Goal: Task Accomplishment & Management: Contribute content

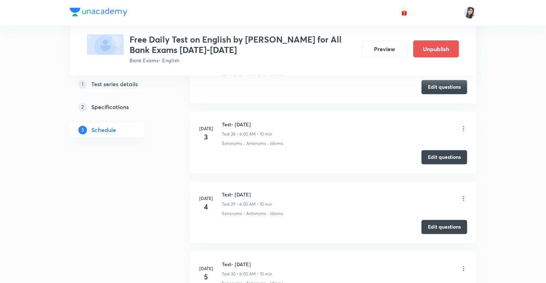
scroll to position [1975, 0]
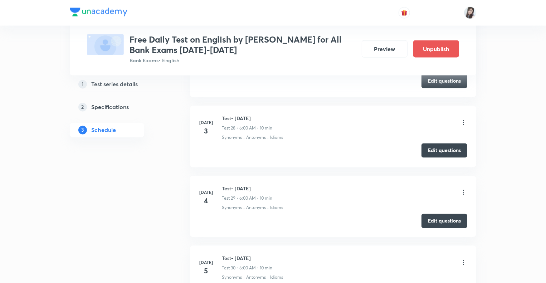
click at [436, 150] on button "Edit questions" at bounding box center [444, 150] width 46 height 14
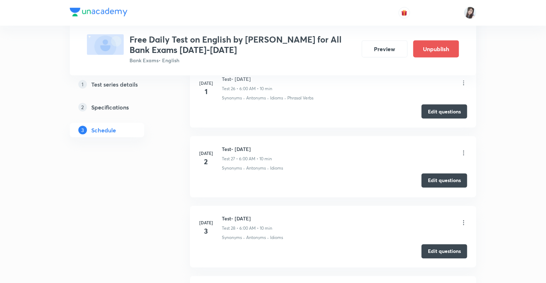
click at [427, 177] on button "Edit questions" at bounding box center [444, 180] width 46 height 14
click at [432, 108] on button "Edit questions" at bounding box center [444, 111] width 46 height 14
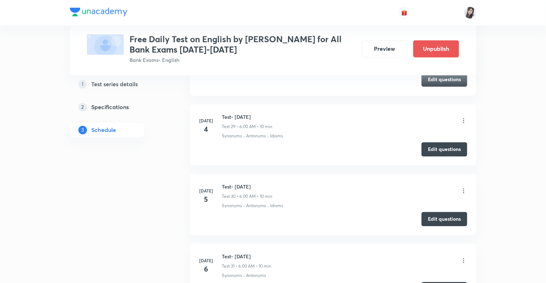
scroll to position [2060, 0]
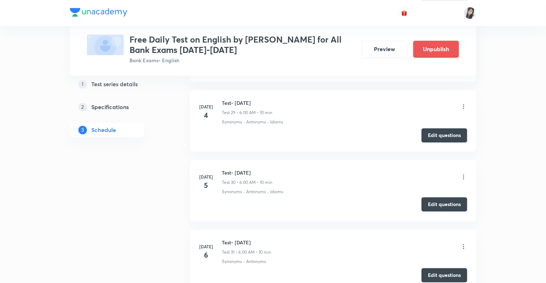
click at [436, 197] on button "Edit questions" at bounding box center [444, 204] width 46 height 14
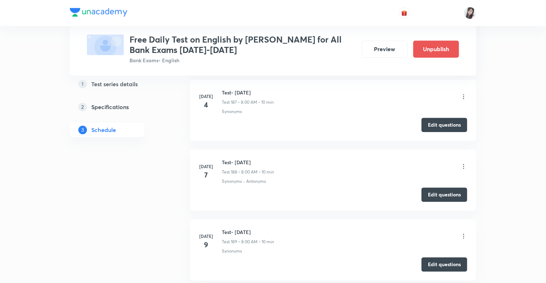
scroll to position [15653, 0]
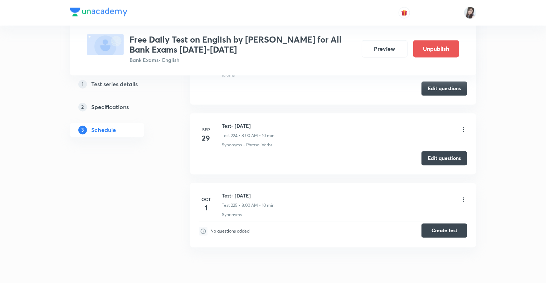
click at [431, 224] on button "Create test" at bounding box center [444, 231] width 46 height 14
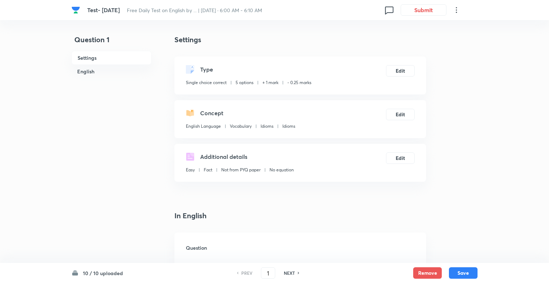
checkbox input "true"
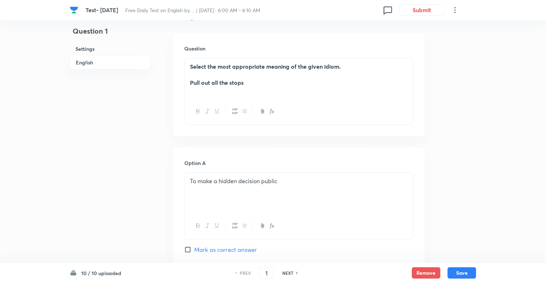
scroll to position [200, 0]
click at [282, 274] on h6 "NEXT" at bounding box center [287, 273] width 11 height 6
type input "2"
checkbox input "false"
checkbox input "true"
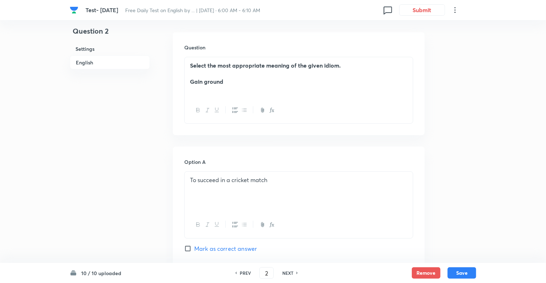
click at [282, 274] on h6 "NEXT" at bounding box center [287, 273] width 11 height 6
type input "3"
checkbox input "true"
click at [282, 274] on h6 "NEXT" at bounding box center [287, 273] width 11 height 6
type input "4"
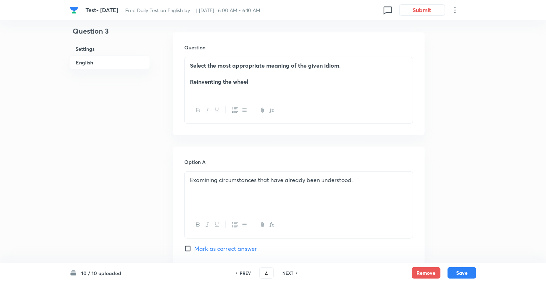
checkbox input "false"
click at [282, 274] on h6 "NEXT" at bounding box center [287, 273] width 11 height 6
checkbox input "false"
type input "5"
click at [282, 274] on h6 "NEXT" at bounding box center [287, 273] width 11 height 6
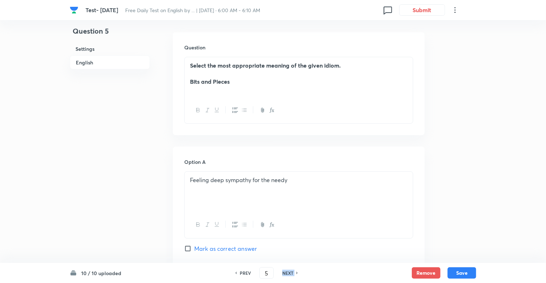
checkbox input "false"
type input "6"
click at [282, 274] on h6 "NEXT" at bounding box center [287, 273] width 11 height 6
checkbox input "false"
type input "7"
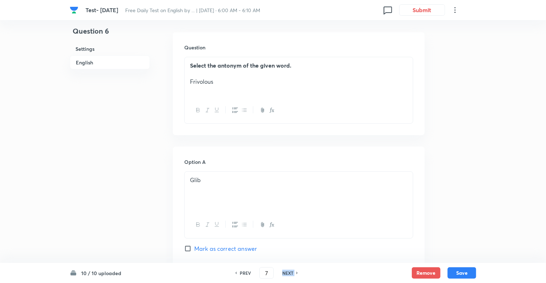
checkbox input "true"
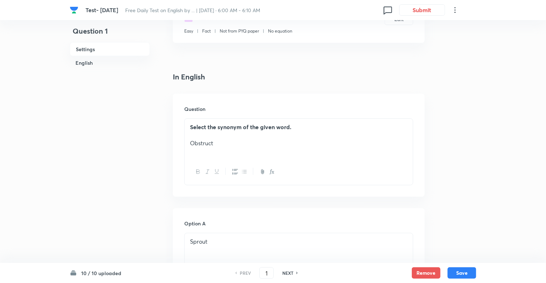
scroll to position [143, 0]
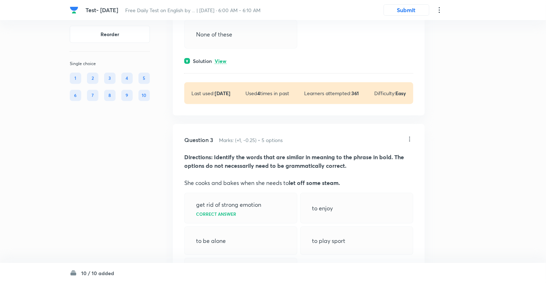
scroll to position [401, 0]
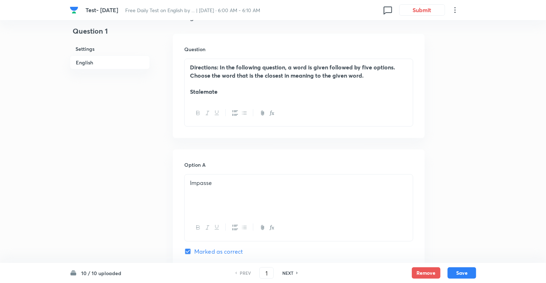
scroll to position [200, 0]
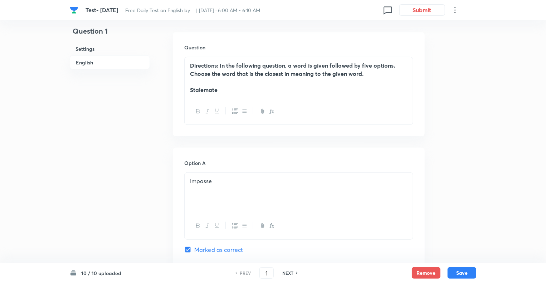
click at [286, 272] on h6 "NEXT" at bounding box center [287, 273] width 11 height 6
type input "2"
checkbox input "false"
click at [286, 272] on h6 "NEXT" at bounding box center [287, 273] width 11 height 6
checkbox input "false"
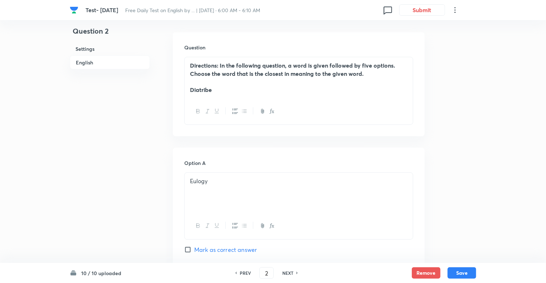
type input "3"
click at [286, 272] on h6 "NEXT" at bounding box center [287, 273] width 11 height 6
checkbox input "false"
type input "4"
click at [286, 272] on h6 "NEXT" at bounding box center [287, 273] width 11 height 6
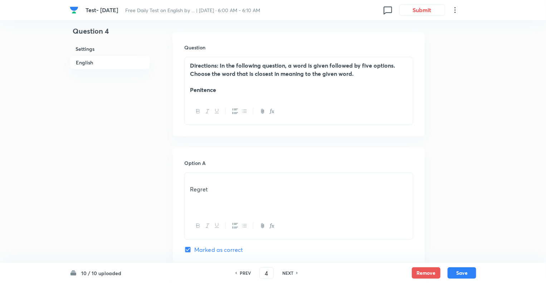
checkbox input "false"
type input "5"
click at [286, 272] on h6 "NEXT" at bounding box center [287, 273] width 11 height 6
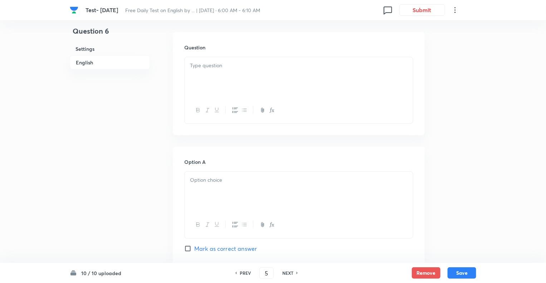
checkbox input "false"
type input "6"
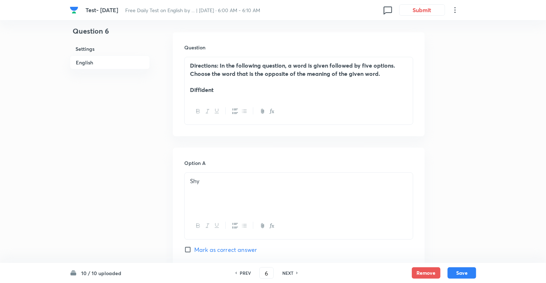
click at [286, 272] on h6 "NEXT" at bounding box center [287, 273] width 11 height 6
checkbox input "false"
type input "7"
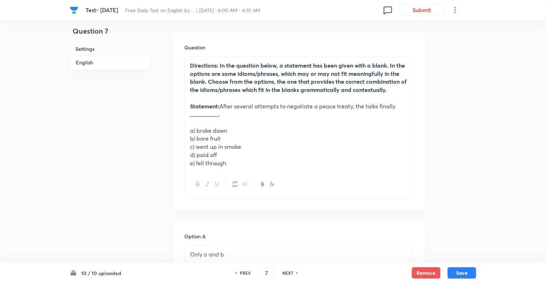
click at [286, 272] on h6 "NEXT" at bounding box center [287, 273] width 11 height 6
checkbox input "false"
type input "8"
click at [286, 272] on h6 "NEXT" at bounding box center [287, 273] width 11 height 6
checkbox input "false"
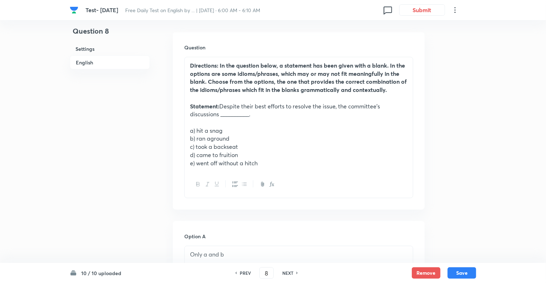
type input "9"
click at [286, 272] on h6 "NEXT" at bounding box center [287, 273] width 11 height 6
checkbox input "false"
type input "10"
checkbox input "true"
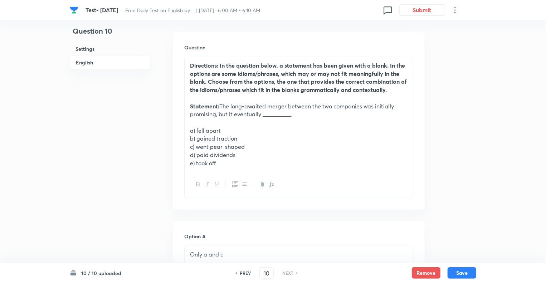
click at [286, 272] on h6 "NEXT" at bounding box center [287, 273] width 11 height 6
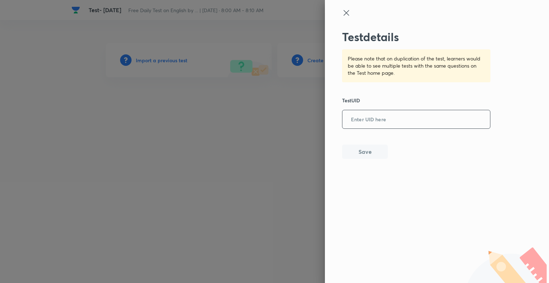
click at [358, 118] on input "text" at bounding box center [417, 120] width 148 height 18
paste input "LSO9PEQ4AR"
type input "LSO9PEQ4AR"
click at [366, 150] on button "Save" at bounding box center [365, 151] width 46 height 14
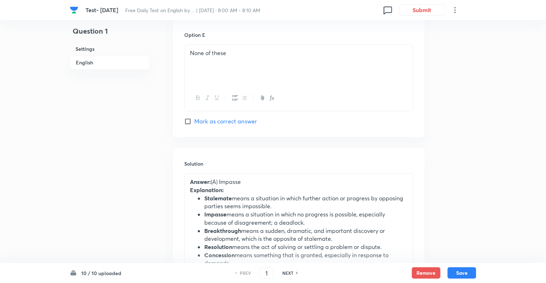
scroll to position [28, 0]
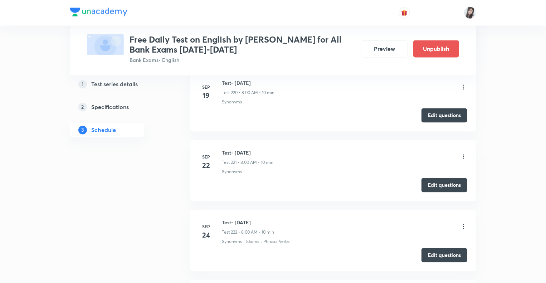
scroll to position [15885, 0]
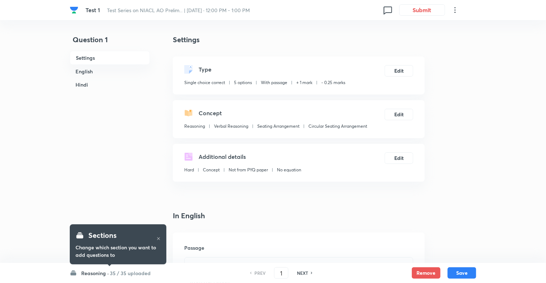
click at [84, 274] on h6 "Reasoning ·" at bounding box center [95, 273] width 28 height 8
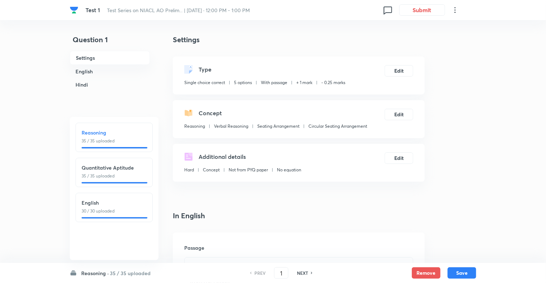
click at [99, 204] on h6 "English" at bounding box center [114, 203] width 65 height 8
type input "71"
checkbox input "false"
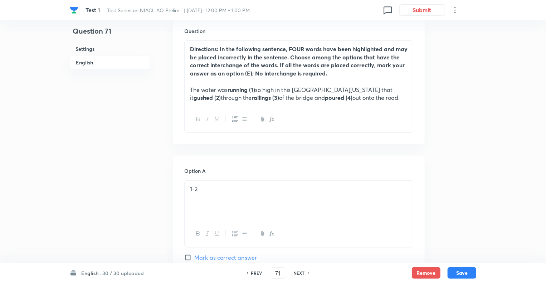
scroll to position [243, 0]
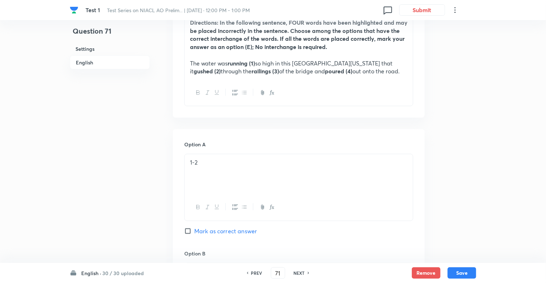
click at [294, 272] on h6 "NEXT" at bounding box center [299, 273] width 11 height 6
checkbox input "false"
type input "72"
click at [294, 272] on h6 "NEXT" at bounding box center [299, 273] width 11 height 6
checkbox input "false"
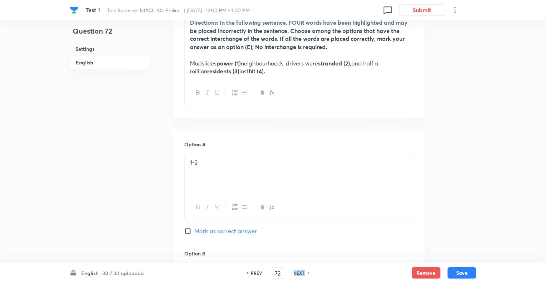
type input "73"
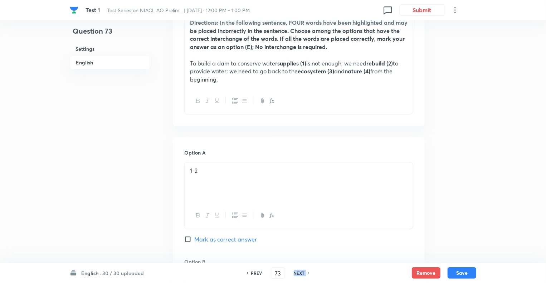
click at [294, 272] on h6 "NEXT" at bounding box center [299, 273] width 11 height 6
checkbox input "false"
type input "74"
checkbox input "true"
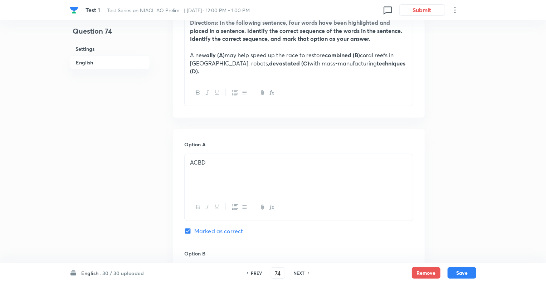
click at [294, 272] on h6 "NEXT" at bounding box center [299, 273] width 11 height 6
type input "75"
checkbox input "false"
checkbox input "true"
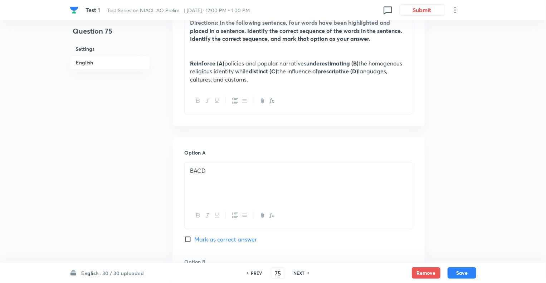
click at [294, 272] on h6 "NEXT" at bounding box center [299, 273] width 11 height 6
type input "76"
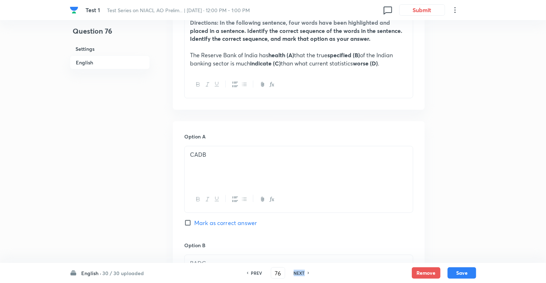
click at [294, 272] on h6 "NEXT" at bounding box center [299, 273] width 11 height 6
checkbox input "false"
type input "77"
checkbox input "true"
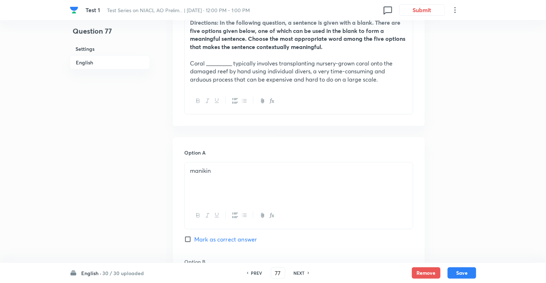
click at [294, 272] on h6 "NEXT" at bounding box center [299, 273] width 11 height 6
type input "78"
checkbox input "true"
checkbox input "false"
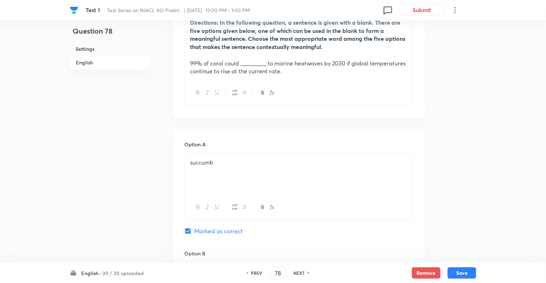
click at [294, 272] on h6 "NEXT" at bounding box center [299, 273] width 11 height 6
checkbox input "false"
type input "79"
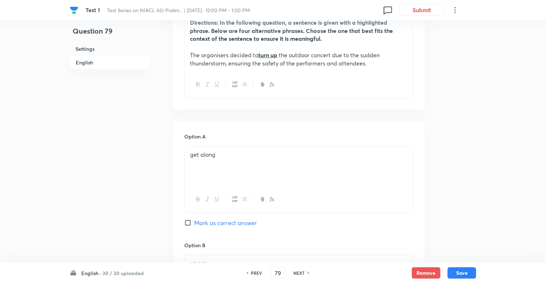
click at [294, 272] on h6 "NEXT" at bounding box center [299, 273] width 11 height 6
checkbox input "false"
type input "80"
click at [294, 272] on h6 "NEXT" at bounding box center [299, 273] width 11 height 6
checkbox input "false"
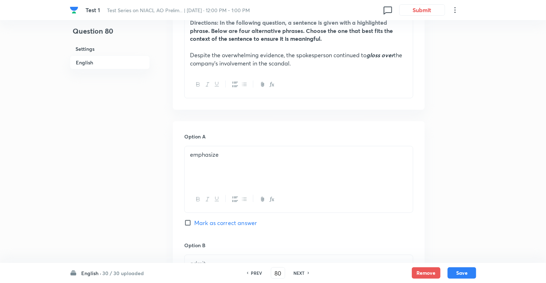
type input "81"
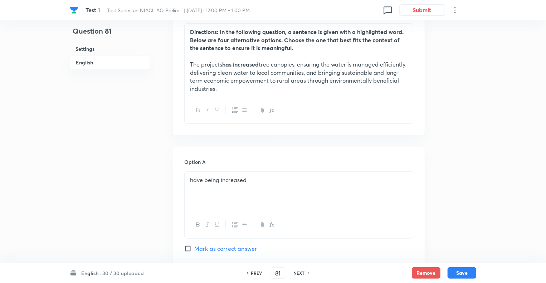
click at [294, 272] on h6 "NEXT" at bounding box center [299, 273] width 11 height 6
checkbox input "false"
type input "82"
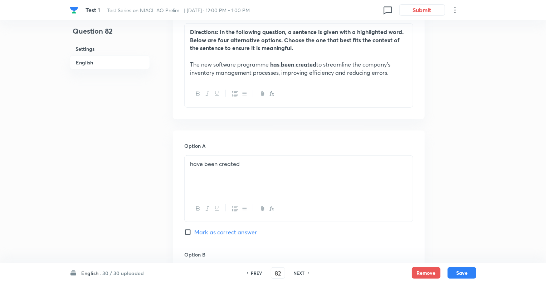
click at [294, 272] on h6 "NEXT" at bounding box center [299, 273] width 11 height 6
checkbox input "false"
type input "83"
checkbox input "true"
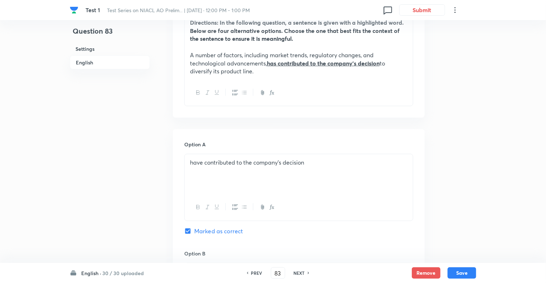
click at [294, 272] on h6 "NEXT" at bounding box center [299, 273] width 11 height 6
type input "84"
checkbox input "false"
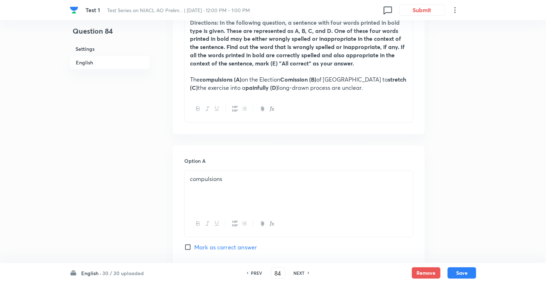
click at [294, 272] on h6 "NEXT" at bounding box center [299, 273] width 11 height 6
checkbox input "false"
type input "85"
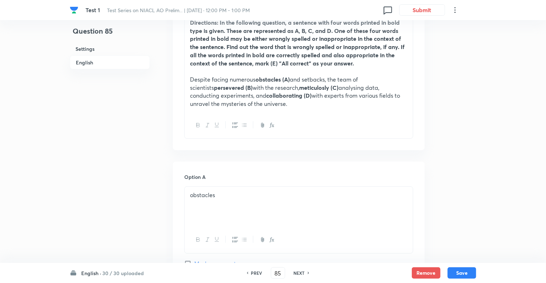
click at [294, 272] on h6 "NEXT" at bounding box center [299, 273] width 11 height 6
checkbox input "false"
type input "86"
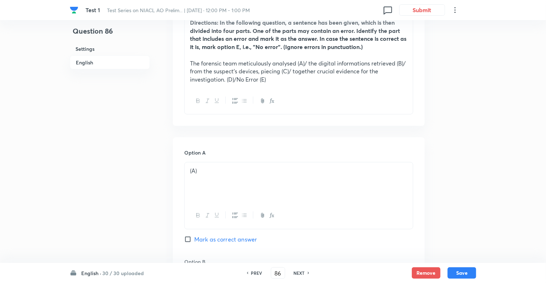
click at [294, 272] on h6 "NEXT" at bounding box center [299, 273] width 11 height 6
checkbox input "false"
type input "87"
click at [294, 272] on h6 "NEXT" at bounding box center [299, 273] width 11 height 6
checkbox input "false"
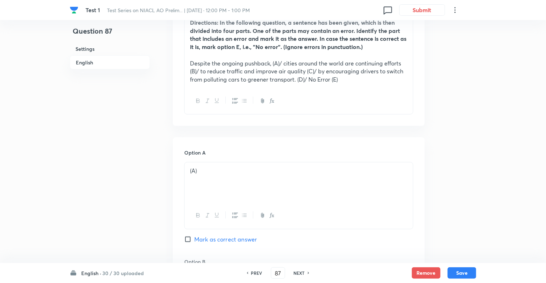
type input "88"
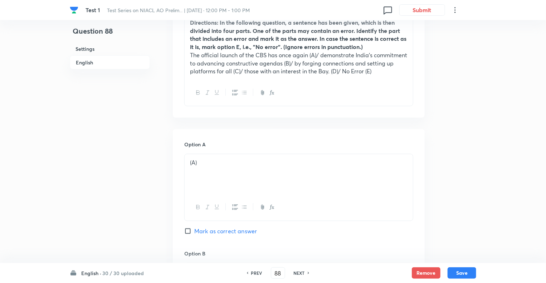
click at [294, 272] on h6 "NEXT" at bounding box center [299, 273] width 11 height 6
checkbox input "false"
type input "89"
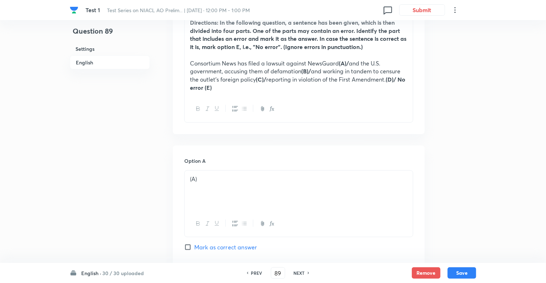
click at [294, 272] on h6 "NEXT" at bounding box center [299, 273] width 11 height 6
checkbox input "false"
type input "90"
checkbox input "true"
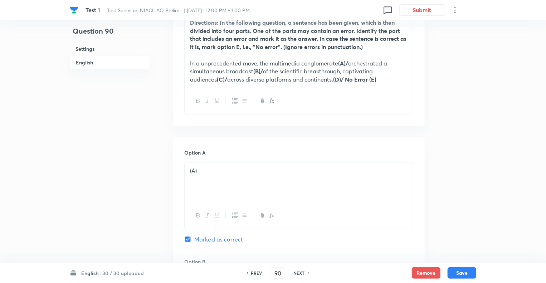
click at [294, 272] on h6 "NEXT" at bounding box center [299, 273] width 11 height 6
type input "91"
checkbox input "false"
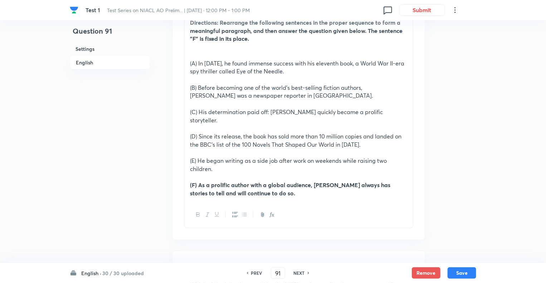
click at [294, 272] on h6 "NEXT" at bounding box center [299, 273] width 11 height 6
checkbox input "false"
type input "92"
click at [294, 272] on h6 "NEXT" at bounding box center [299, 273] width 11 height 6
checkbox input "false"
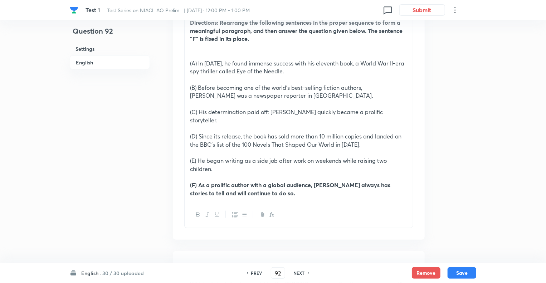
type input "93"
click at [294, 272] on h6 "NEXT" at bounding box center [299, 273] width 11 height 6
checkbox input "false"
type input "94"
click at [294, 272] on h6 "NEXT" at bounding box center [299, 273] width 11 height 6
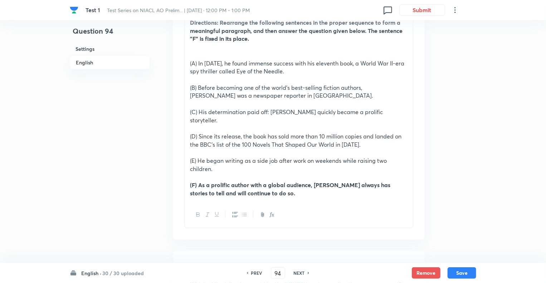
checkbox input "false"
type input "95"
checkbox input "true"
click at [294, 272] on h6 "NEXT" at bounding box center [299, 273] width 11 height 6
type input "96"
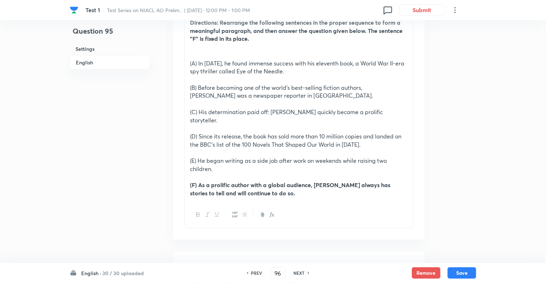
checkbox input "true"
checkbox input "false"
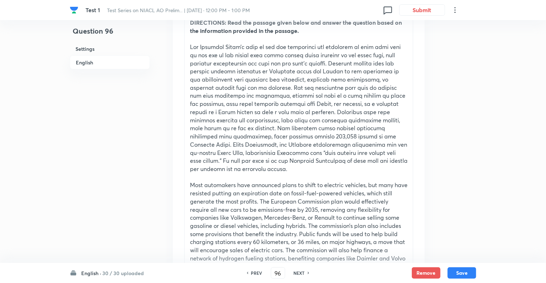
click at [294, 272] on h6 "NEXT" at bounding box center [299, 273] width 11 height 6
checkbox input "false"
type input "97"
click at [294, 272] on h6 "NEXT" at bounding box center [299, 273] width 11 height 6
checkbox input "false"
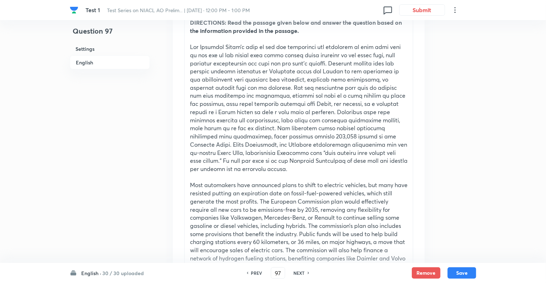
type input "98"
click at [294, 272] on h6 "NEXT" at bounding box center [299, 273] width 11 height 6
checkbox input "false"
type input "99"
click at [294, 272] on h6 "NEXT" at bounding box center [299, 273] width 11 height 6
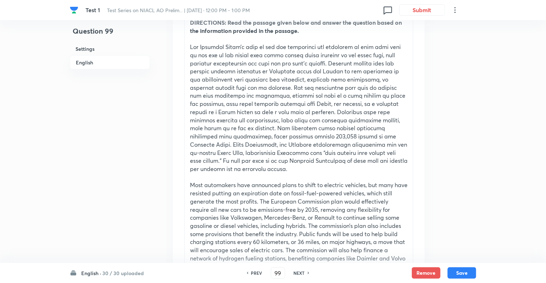
checkbox input "false"
type input "100"
checkbox input "true"
click at [294, 272] on h6 "NEXT" at bounding box center [299, 273] width 11 height 6
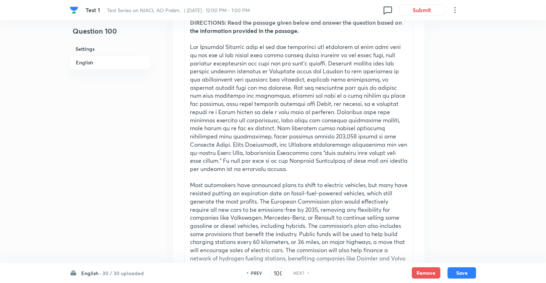
click at [294, 272] on h6 "NEXT" at bounding box center [299, 273] width 11 height 6
click at [89, 271] on h6 "English ·" at bounding box center [91, 273] width 20 height 8
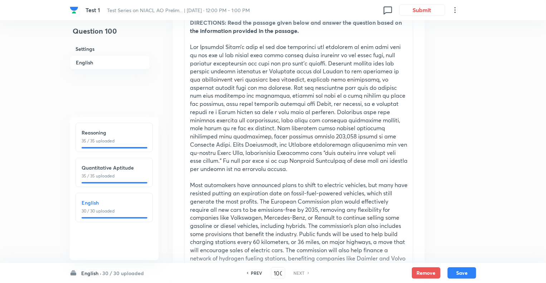
click at [95, 203] on h6 "English" at bounding box center [114, 203] width 65 height 8
type input "71"
checkbox input "false"
checkbox input "true"
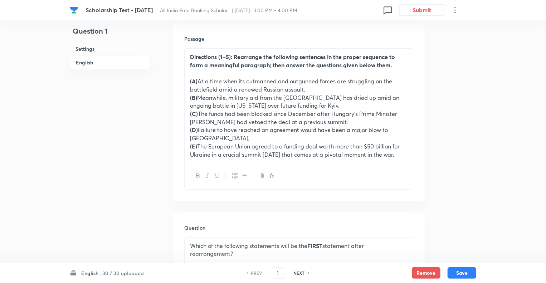
scroll to position [215, 0]
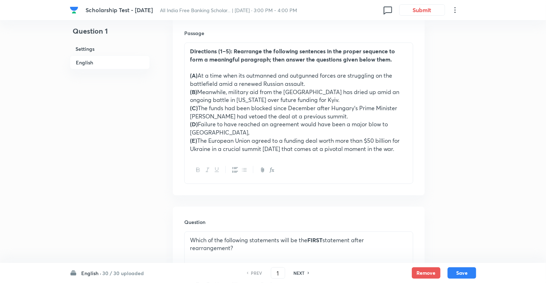
click at [297, 270] on h6 "NEXT" at bounding box center [299, 273] width 11 height 6
type input "2"
checkbox input "false"
click at [297, 270] on h6 "NEXT" at bounding box center [299, 273] width 11 height 6
checkbox input "false"
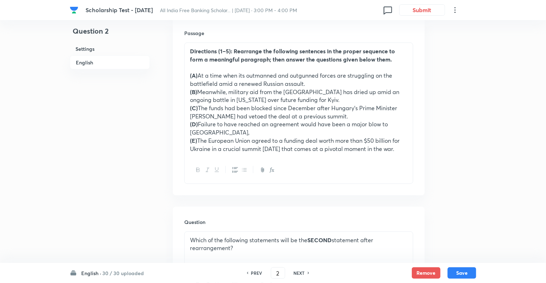
type input "3"
checkbox input "true"
click at [297, 270] on h6 "NEXT" at bounding box center [299, 273] width 11 height 6
type input "4"
checkbox input "true"
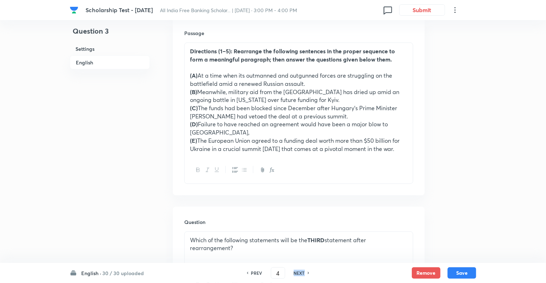
checkbox input "false"
click at [297, 270] on h6 "NEXT" at bounding box center [299, 273] width 11 height 6
checkbox input "false"
type input "5"
checkbox input "true"
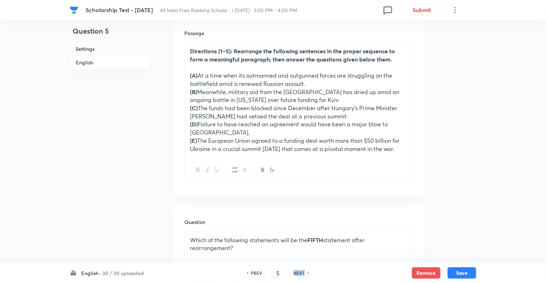
click at [297, 270] on h6 "NEXT" at bounding box center [299, 273] width 11 height 6
type input "6"
checkbox input "false"
checkbox input "true"
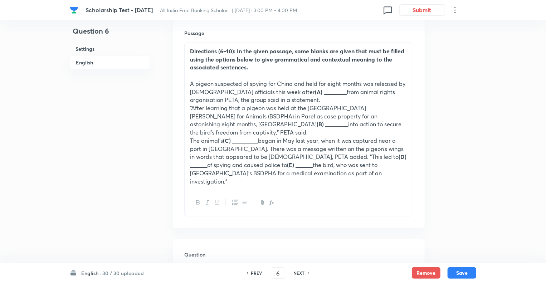
click at [297, 270] on h6 "NEXT" at bounding box center [299, 273] width 11 height 6
type input "7"
checkbox input "true"
checkbox input "false"
click at [297, 270] on h6 "NEXT" at bounding box center [299, 273] width 11 height 6
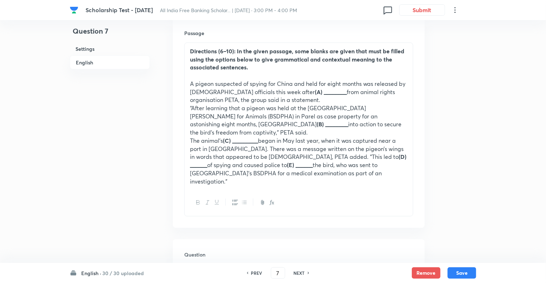
checkbox input "false"
type input "8"
checkbox input "true"
click at [298, 270] on h6 "NEXT" at bounding box center [299, 273] width 11 height 6
type input "9"
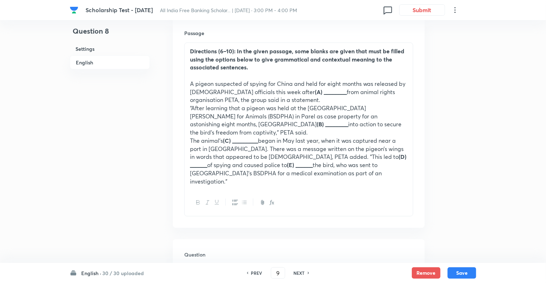
checkbox input "false"
click at [298, 272] on h6 "NEXT" at bounding box center [299, 273] width 11 height 6
checkbox input "false"
type input "10"
checkbox input "true"
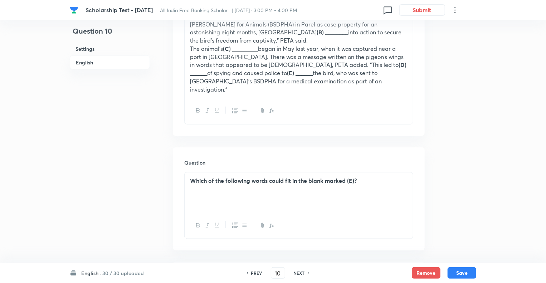
scroll to position [329, 0]
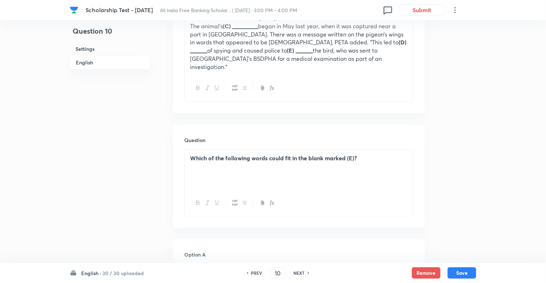
click at [298, 272] on h6 "NEXT" at bounding box center [299, 273] width 11 height 6
type input "11"
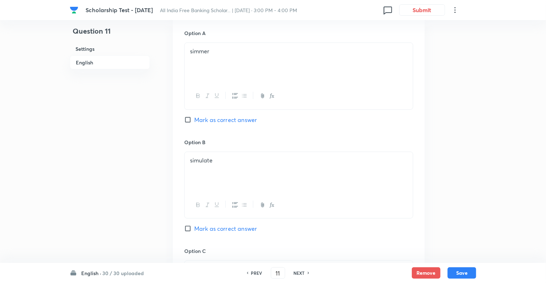
checkbox input "true"
checkbox input "false"
click at [298, 272] on h6 "NEXT" at bounding box center [299, 273] width 11 height 6
checkbox input "false"
type input "12"
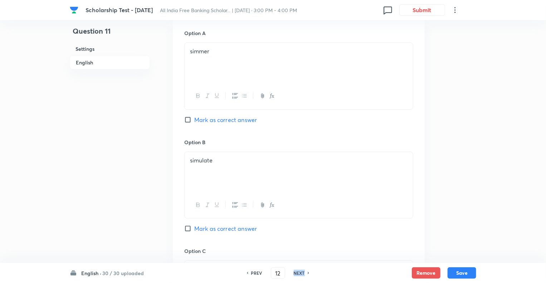
checkbox input "true"
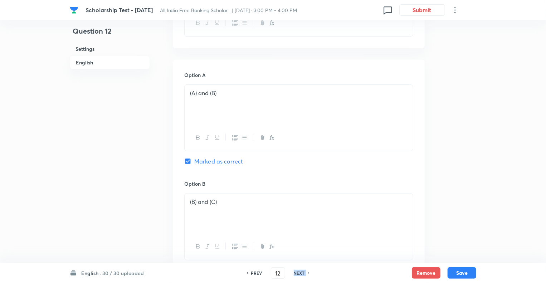
click at [298, 272] on h6 "NEXT" at bounding box center [299, 273] width 11 height 6
type input "13"
checkbox input "false"
click at [298, 272] on h6 "NEXT" at bounding box center [299, 273] width 11 height 6
checkbox input "false"
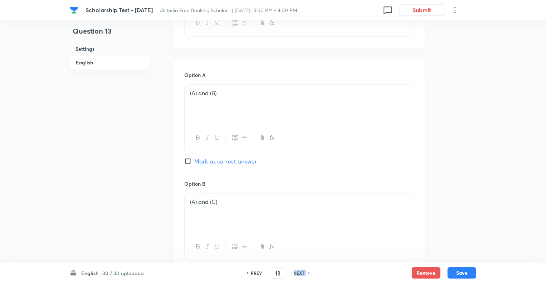
type input "14"
checkbox input "true"
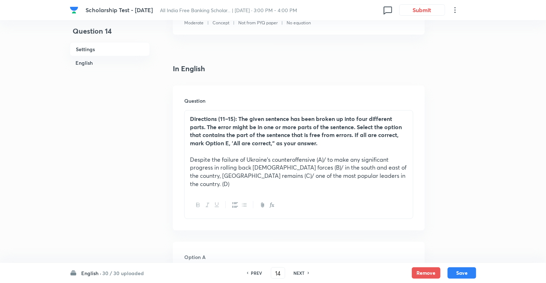
scroll to position [143, 0]
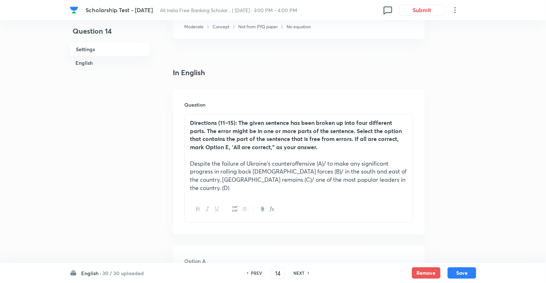
click at [298, 272] on h6 "NEXT" at bounding box center [299, 273] width 11 height 6
type input "15"
checkbox input "true"
checkbox input "false"
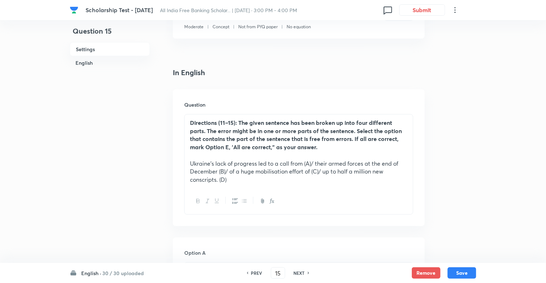
click at [298, 272] on h6 "NEXT" at bounding box center [299, 273] width 11 height 6
type input "16"
checkbox input "false"
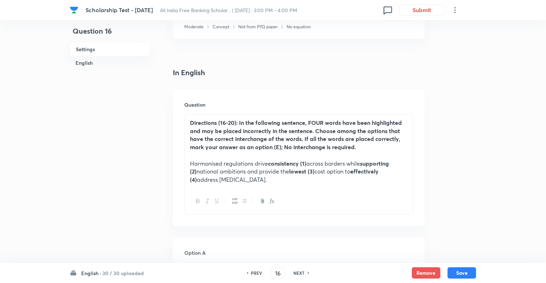
click at [298, 272] on h6 "NEXT" at bounding box center [299, 273] width 11 height 6
checkbox input "false"
type input "17"
click at [298, 272] on h6 "NEXT" at bounding box center [299, 273] width 11 height 6
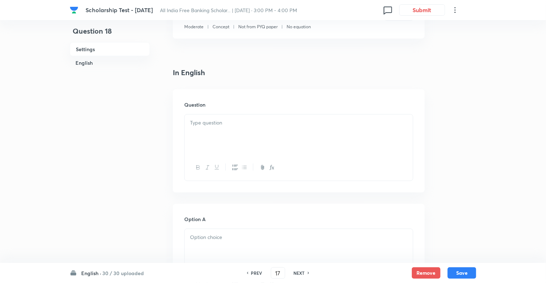
checkbox input "false"
type input "18"
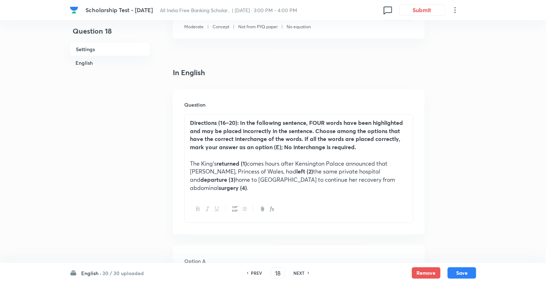
click at [298, 272] on h6 "NEXT" at bounding box center [299, 273] width 11 height 6
checkbox input "false"
type input "19"
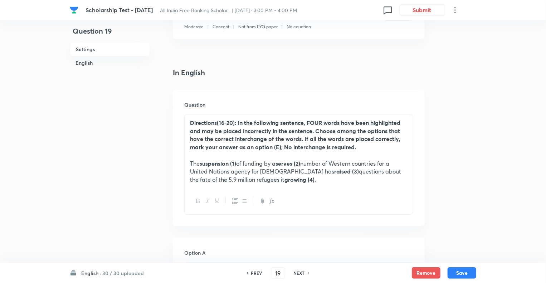
checkbox input "true"
click at [298, 272] on h6 "NEXT" at bounding box center [299, 273] width 11 height 6
type input "20"
checkbox input "true"
checkbox input "false"
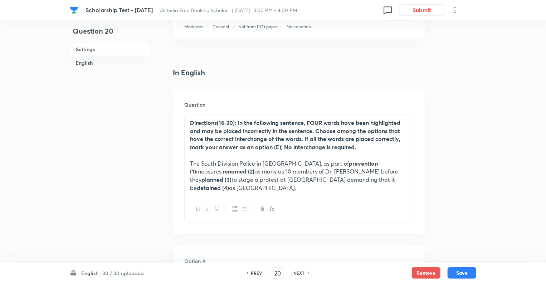
click at [298, 272] on h6 "NEXT" at bounding box center [299, 273] width 11 height 6
type input "21"
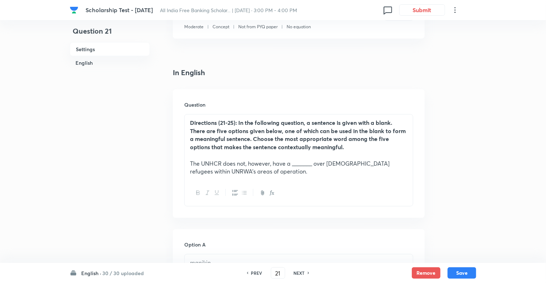
click at [298, 272] on h6 "NEXT" at bounding box center [299, 273] width 11 height 6
checkbox input "false"
type input "22"
checkbox input "true"
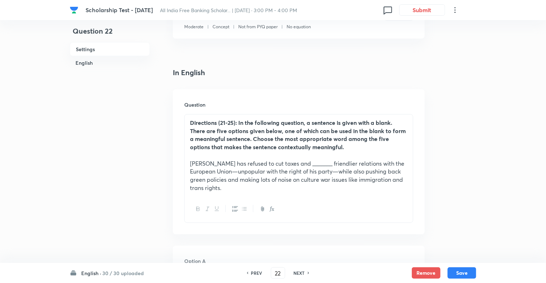
click at [298, 272] on h6 "NEXT" at bounding box center [299, 273] width 11 height 6
type input "23"
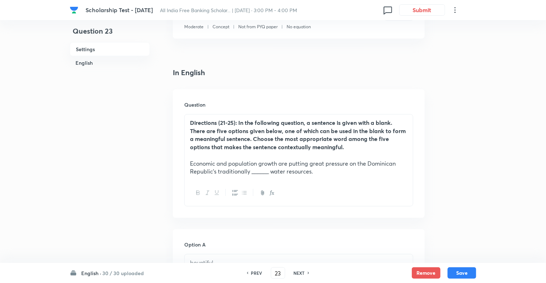
checkbox input "true"
checkbox input "false"
click at [298, 272] on h6 "NEXT" at bounding box center [299, 273] width 11 height 6
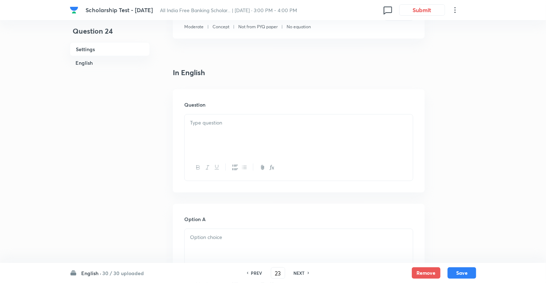
checkbox input "false"
type input "24"
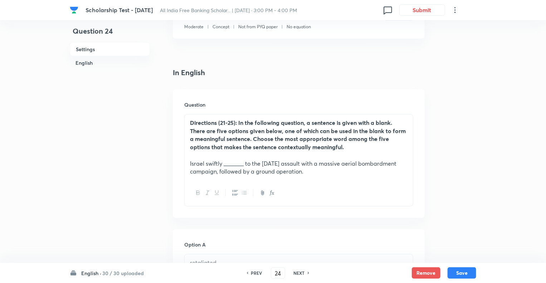
click at [298, 272] on h6 "NEXT" at bounding box center [299, 273] width 11 height 6
checkbox input "false"
type input "25"
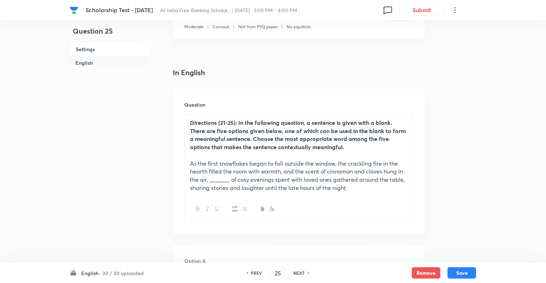
click at [298, 272] on h6 "NEXT" at bounding box center [299, 273] width 11 height 6
checkbox input "false"
type input "26"
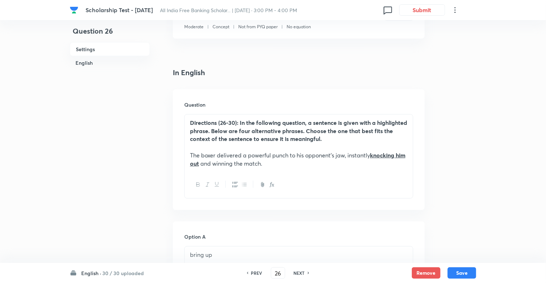
click at [298, 272] on h6 "NEXT" at bounding box center [299, 273] width 11 height 6
checkbox input "false"
type input "27"
click at [298, 272] on h6 "NEXT" at bounding box center [299, 273] width 11 height 6
checkbox input "false"
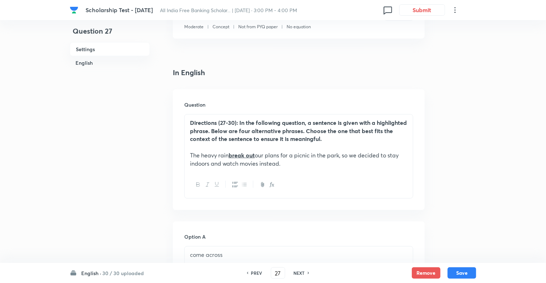
type input "28"
click at [298, 272] on h6 "NEXT" at bounding box center [299, 273] width 11 height 6
checkbox input "false"
type input "29"
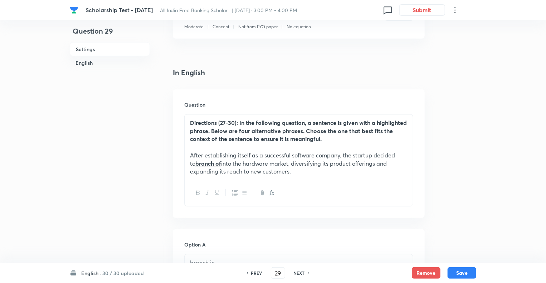
click at [298, 272] on h6 "NEXT" at bounding box center [299, 273] width 11 height 6
checkbox input "false"
type input "30"
checkbox input "true"
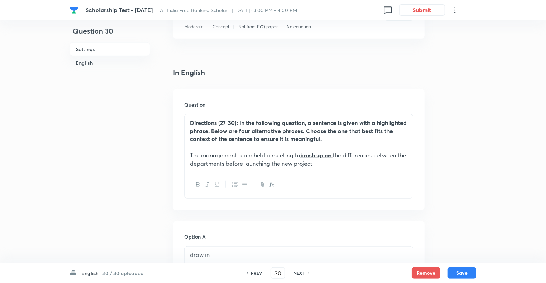
click at [298, 272] on h6 "NEXT" at bounding box center [299, 273] width 11 height 6
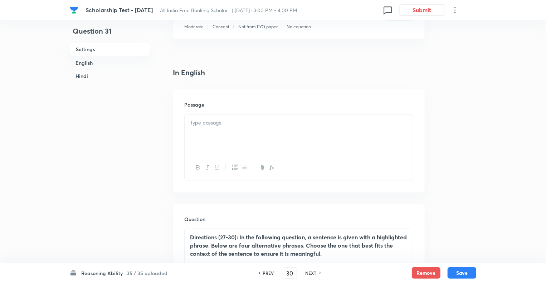
type input "31"
checkbox input "false"
checkbox input "true"
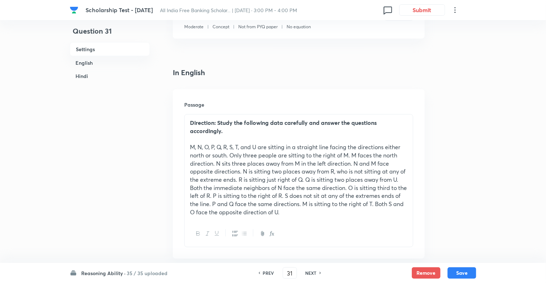
click at [89, 273] on h6 "Reasoning Ability ·" at bounding box center [103, 273] width 44 height 8
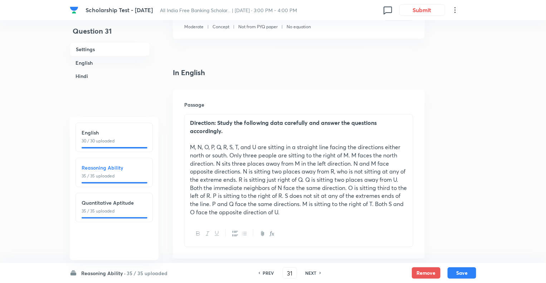
click at [91, 274] on h6 "Reasoning Ability ·" at bounding box center [103, 273] width 44 height 8
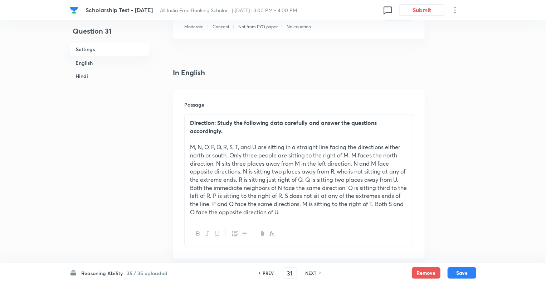
click at [90, 276] on h6 "Reasoning Ability ·" at bounding box center [103, 273] width 44 height 8
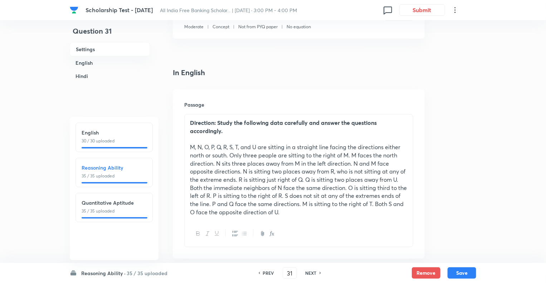
click at [99, 140] on p "30 / 30 uploaded" at bounding box center [114, 141] width 65 height 6
type input "1"
checkbox input "false"
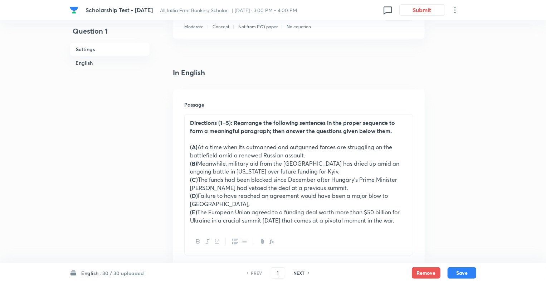
checkbox input "true"
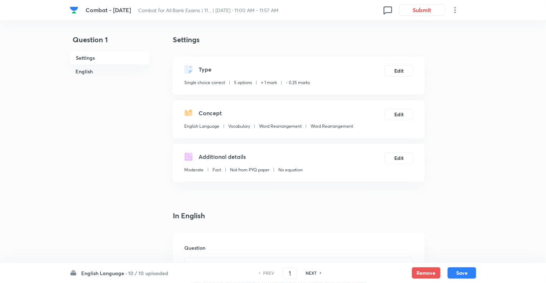
click at [111, 275] on h6 "English Language ·" at bounding box center [104, 273] width 46 height 8
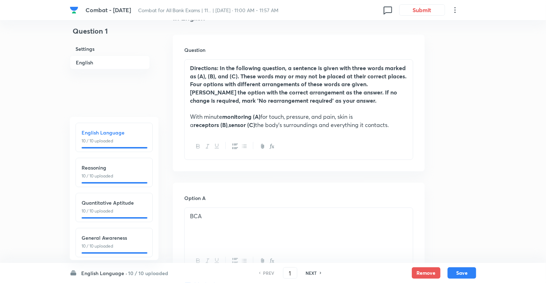
scroll to position [200, 0]
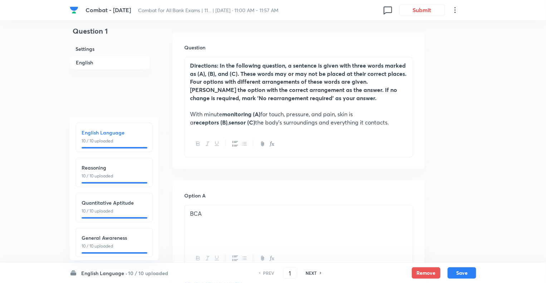
click at [312, 272] on h6 "NEXT" at bounding box center [311, 273] width 11 height 6
type input "2"
checkbox input "false"
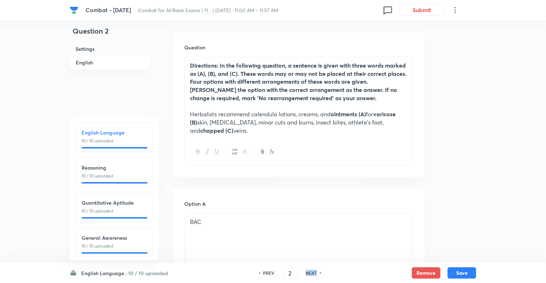
click at [312, 272] on h6 "NEXT" at bounding box center [311, 273] width 11 height 6
checkbox input "false"
type input "3"
checkbox input "true"
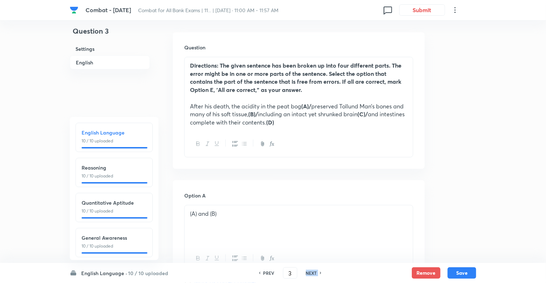
click at [312, 272] on h6 "NEXT" at bounding box center [311, 273] width 11 height 6
type input "4"
checkbox input "false"
checkbox input "true"
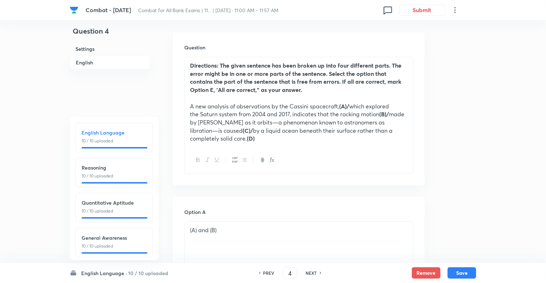
click at [312, 272] on h6 "NEXT" at bounding box center [311, 273] width 11 height 6
type input "5"
checkbox input "true"
checkbox input "false"
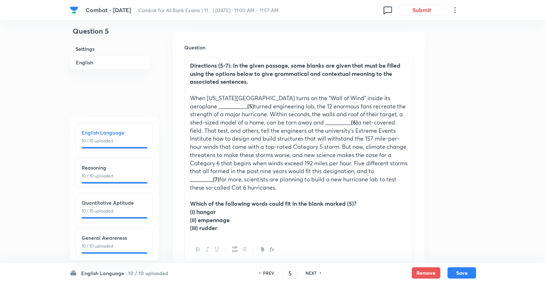
click at [312, 272] on h6 "NEXT" at bounding box center [311, 273] width 11 height 6
type input "6"
checkbox input "false"
click at [312, 272] on h6 "NEXT" at bounding box center [311, 273] width 11 height 6
checkbox input "false"
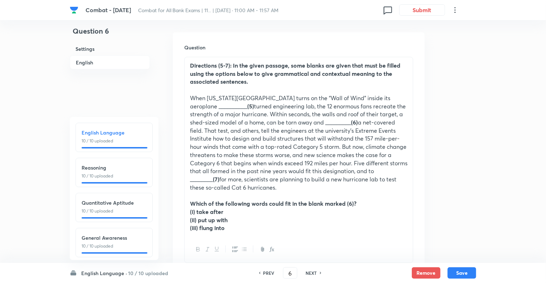
type input "7"
checkbox input "true"
click at [312, 272] on h6 "NEXT" at bounding box center [311, 273] width 11 height 6
type input "8"
checkbox input "true"
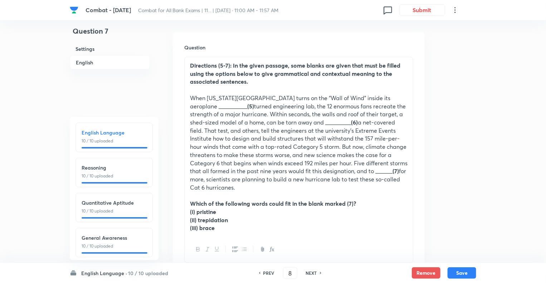
checkbox input "false"
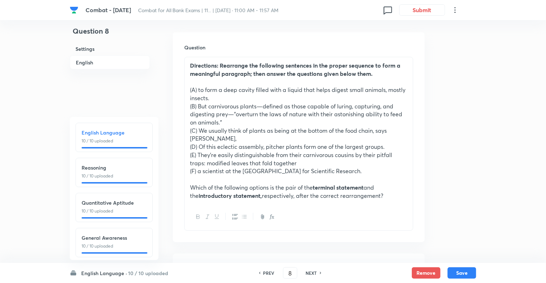
click at [312, 272] on h6 "NEXT" at bounding box center [311, 273] width 11 height 6
type input "9"
checkbox input "true"
checkbox input "false"
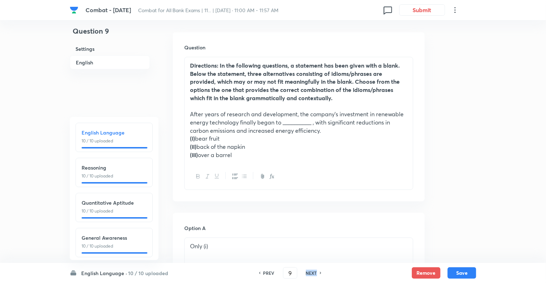
click at [312, 272] on h6 "NEXT" at bounding box center [311, 273] width 11 height 6
checkbox input "false"
type input "10"
checkbox input "true"
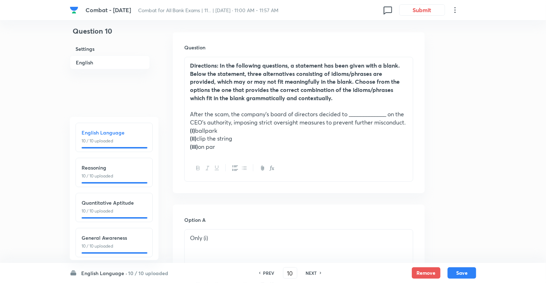
click at [312, 272] on h6 "NEXT" at bounding box center [311, 273] width 11 height 6
type input "11"
checkbox input "false"
checkbox input "true"
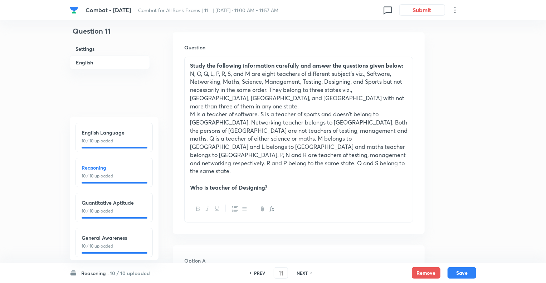
click at [312, 272] on icon at bounding box center [312, 273] width 2 height 4
type input "12"
checkbox input "true"
checkbox input "false"
click at [89, 273] on h6 "Reasoning ·" at bounding box center [95, 273] width 28 height 8
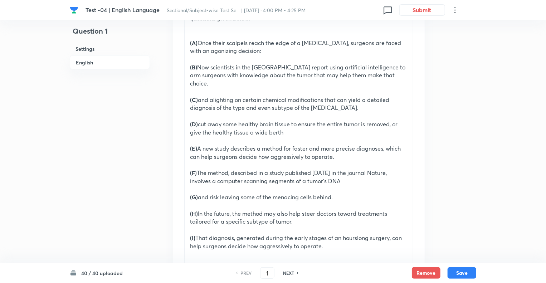
scroll to position [272, 0]
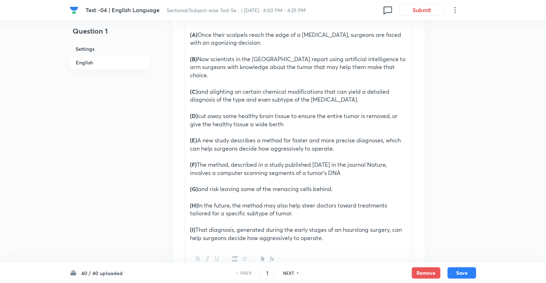
click at [287, 274] on h6 "NEXT" at bounding box center [288, 273] width 11 height 6
type input "2"
checkbox input "false"
checkbox input "true"
click at [287, 274] on h6 "NEXT" at bounding box center [288, 273] width 11 height 6
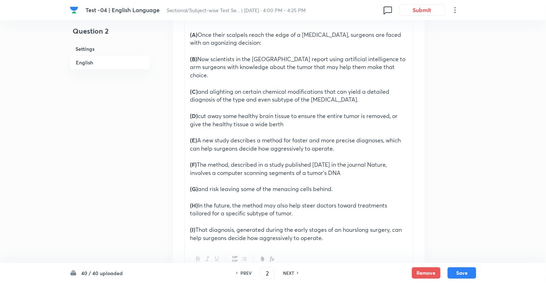
type input "3"
checkbox input "true"
click at [287, 274] on h6 "NEXT" at bounding box center [288, 273] width 11 height 6
type input "4"
checkbox input "false"
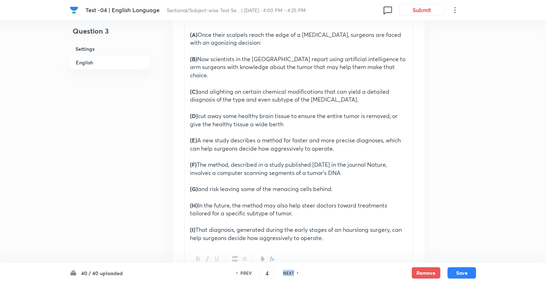
checkbox input "true"
click at [287, 274] on h6 "NEXT" at bounding box center [288, 273] width 11 height 6
type input "5"
checkbox input "true"
checkbox input "false"
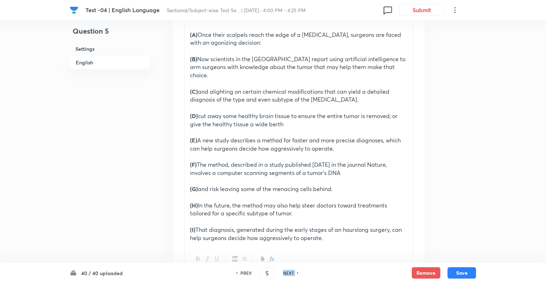
click at [287, 274] on h6 "NEXT" at bounding box center [288, 273] width 11 height 6
type input "6"
checkbox input "false"
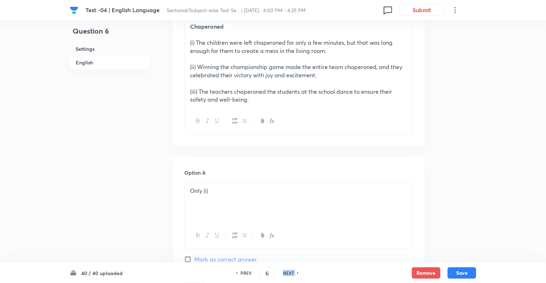
click at [287, 274] on h6 "NEXT" at bounding box center [288, 273] width 11 height 6
checkbox input "false"
type input "7"
click at [287, 274] on h6 "NEXT" at bounding box center [288, 273] width 11 height 6
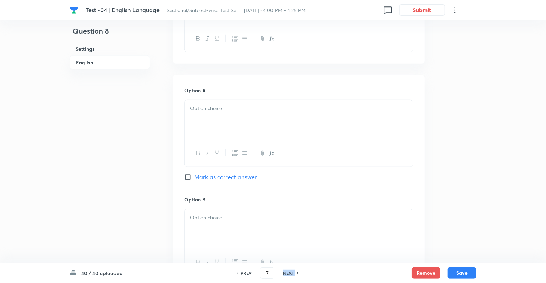
checkbox input "false"
type input "8"
click at [287, 274] on h6 "NEXT" at bounding box center [288, 273] width 11 height 6
checkbox input "false"
type input "9"
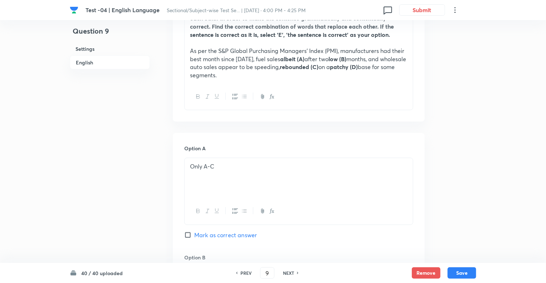
click at [287, 274] on h6 "NEXT" at bounding box center [288, 273] width 11 height 6
checkbox input "false"
type input "10"
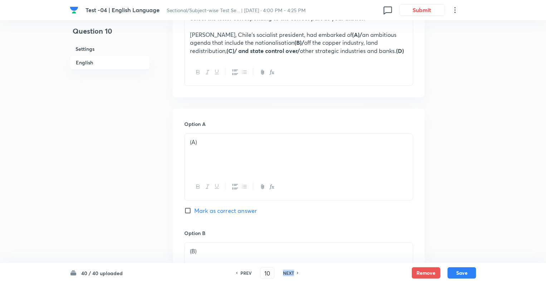
click at [287, 274] on h6 "NEXT" at bounding box center [288, 273] width 11 height 6
checkbox input "false"
type input "11"
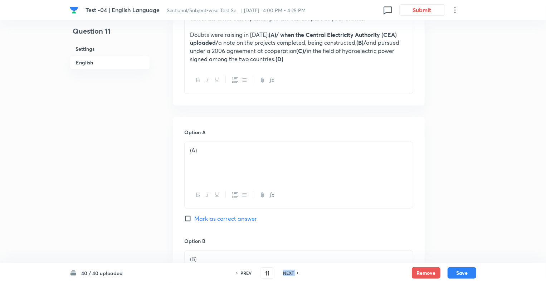
click at [287, 274] on h6 "NEXT" at bounding box center [288, 273] width 11 height 6
checkbox input "false"
type input "12"
checkbox input "true"
click at [287, 274] on h6 "NEXT" at bounding box center [288, 273] width 11 height 6
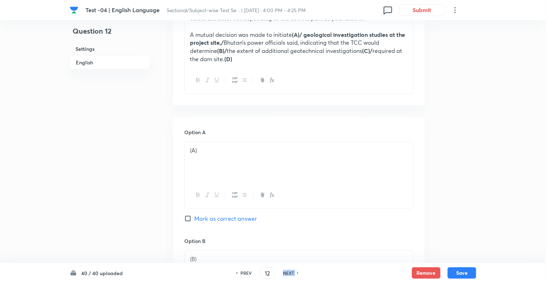
type input "13"
checkbox input "true"
checkbox input "false"
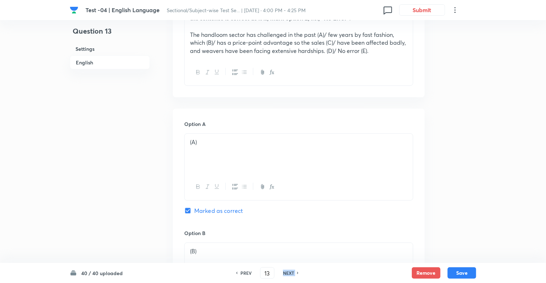
click at [287, 274] on h6 "NEXT" at bounding box center [288, 273] width 11 height 6
type input "14"
checkbox input "false"
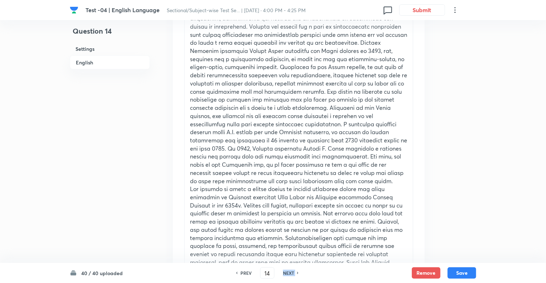
click at [287, 274] on h6 "NEXT" at bounding box center [288, 273] width 11 height 6
checkbox input "false"
type input "15"
checkbox input "true"
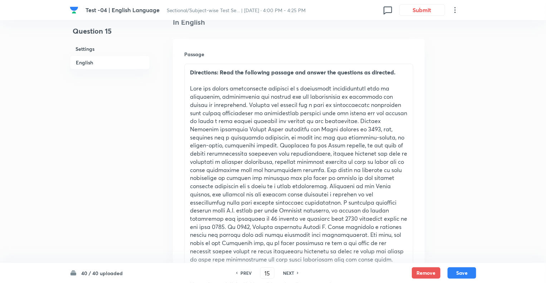
scroll to position [157, 0]
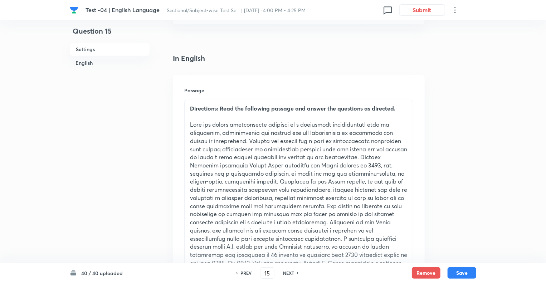
click at [287, 274] on h6 "NEXT" at bounding box center [288, 273] width 11 height 6
type input "16"
checkbox input "false"
click at [287, 274] on h6 "NEXT" at bounding box center [288, 273] width 11 height 6
checkbox input "false"
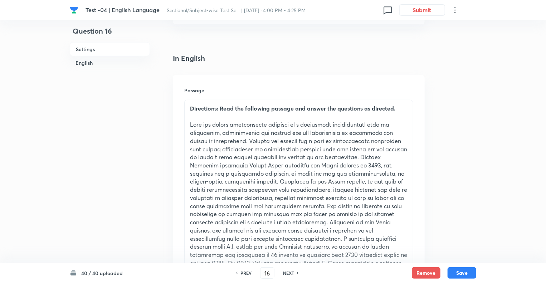
type input "17"
click at [287, 274] on h6 "NEXT" at bounding box center [288, 273] width 11 height 6
checkbox input "false"
type input "18"
checkbox input "true"
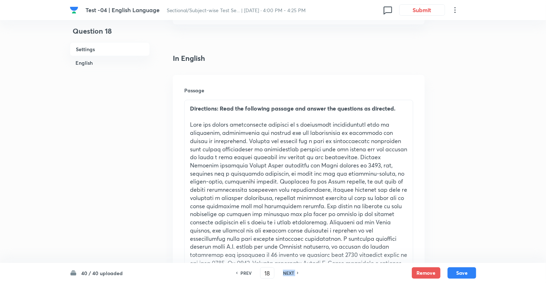
click at [287, 274] on h6 "NEXT" at bounding box center [288, 273] width 11 height 6
type input "19"
checkbox input "true"
checkbox input "false"
click at [287, 274] on h6 "NEXT" at bounding box center [288, 273] width 11 height 6
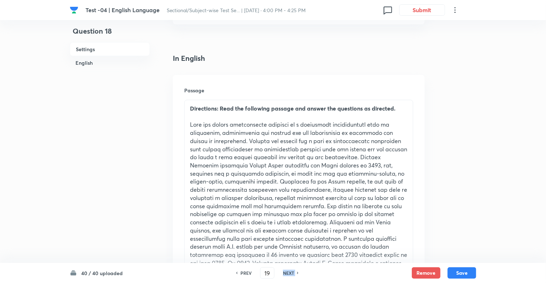
checkbox input "false"
type input "20"
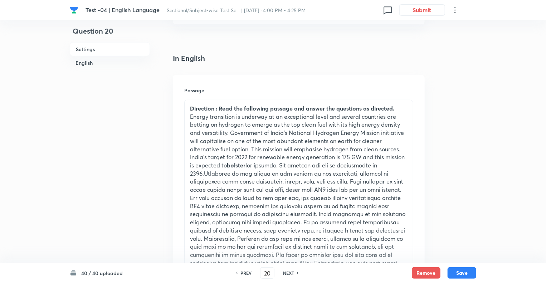
click at [287, 274] on h6 "NEXT" at bounding box center [288, 273] width 11 height 6
checkbox input "false"
type input "21"
click at [287, 274] on h6 "NEXT" at bounding box center [288, 273] width 11 height 6
checkbox input "false"
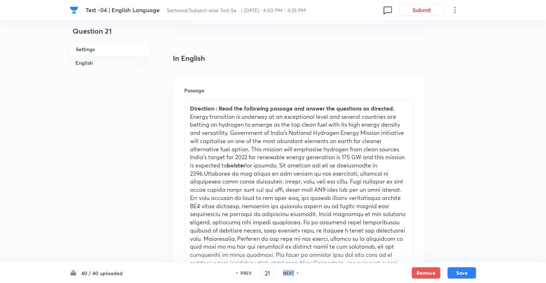
type input "22"
click at [287, 274] on h6 "NEXT" at bounding box center [288, 273] width 11 height 6
checkbox input "false"
type input "23"
click at [287, 274] on h6 "NEXT" at bounding box center [288, 273] width 11 height 6
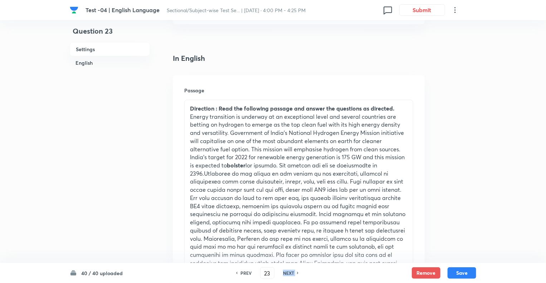
checkbox input "false"
type input "24"
click at [287, 274] on h6 "NEXT" at bounding box center [288, 273] width 11 height 6
checkbox input "false"
type input "25"
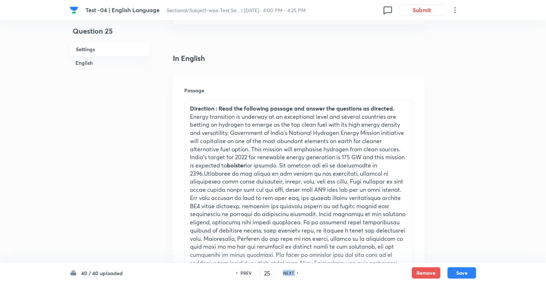
click at [287, 274] on h6 "NEXT" at bounding box center [288, 273] width 11 height 6
checkbox input "false"
type input "26"
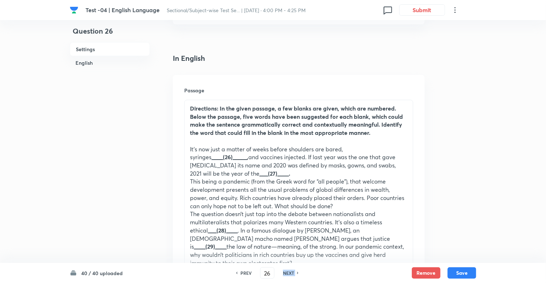
click at [287, 274] on h6 "NEXT" at bounding box center [288, 273] width 11 height 6
checkbox input "false"
type input "27"
click at [287, 274] on h6 "NEXT" at bounding box center [288, 273] width 11 height 6
checkbox input "false"
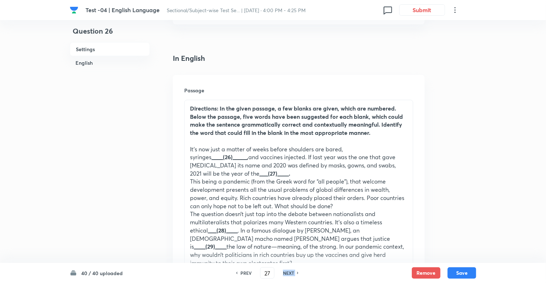
type input "28"
checkbox input "true"
click at [287, 274] on h6 "NEXT" at bounding box center [288, 273] width 11 height 6
type input "29"
checkbox input "true"
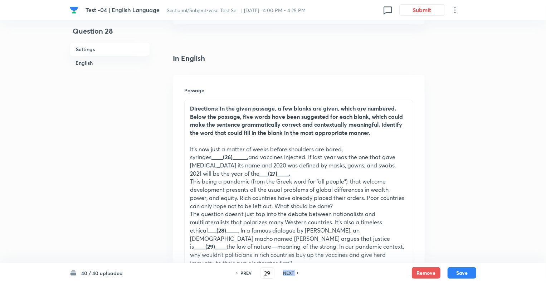
checkbox input "false"
click at [287, 274] on h6 "NEXT" at bounding box center [288, 273] width 11 height 6
checkbox input "false"
type input "30"
checkbox input "true"
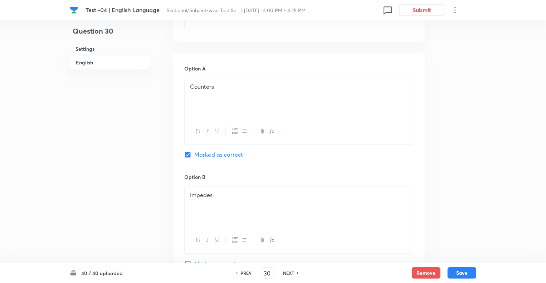
scroll to position [572, 0]
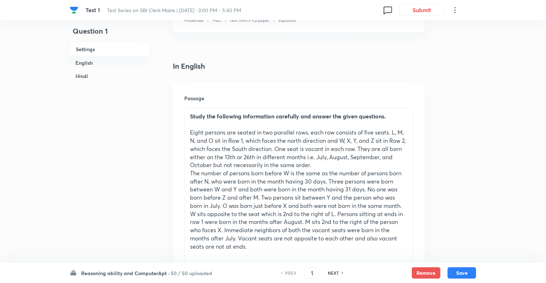
scroll to position [200, 0]
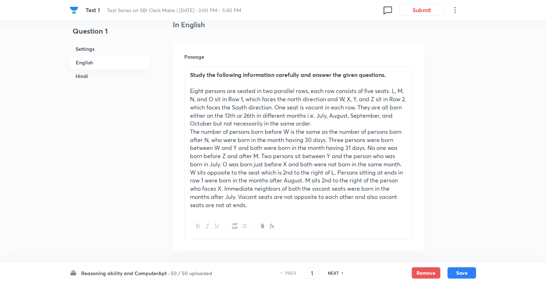
click at [96, 272] on h6 "Reasoning ability and ComputerApt ·" at bounding box center [125, 273] width 88 height 8
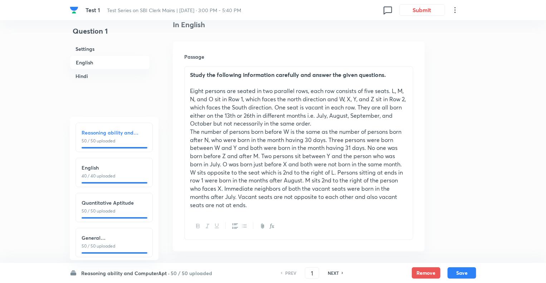
click at [107, 171] on div "English 40 / 40 uploaded" at bounding box center [114, 171] width 65 height 15
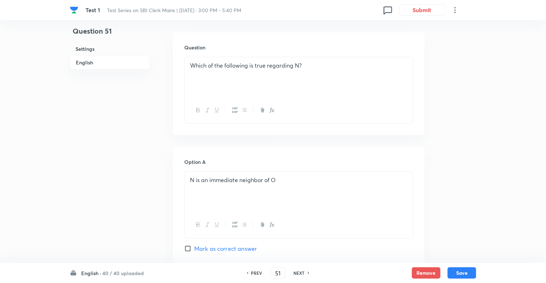
type input "51"
checkbox input "true"
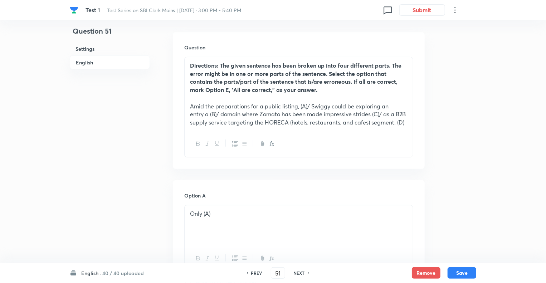
click at [297, 273] on h6 "NEXT" at bounding box center [299, 273] width 11 height 6
type input "52"
checkbox input "true"
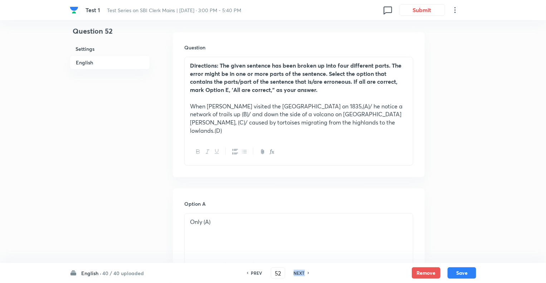
click at [297, 273] on h6 "NEXT" at bounding box center [299, 273] width 11 height 6
type input "53"
checkbox input "false"
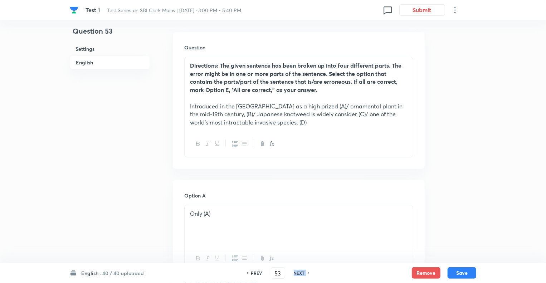
click at [297, 273] on h6 "NEXT" at bounding box center [299, 273] width 11 height 6
checkbox input "false"
type input "54"
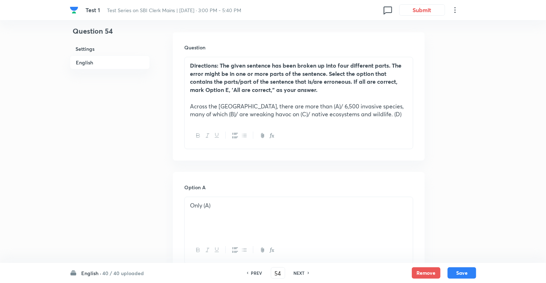
click at [297, 273] on h6 "NEXT" at bounding box center [299, 273] width 11 height 6
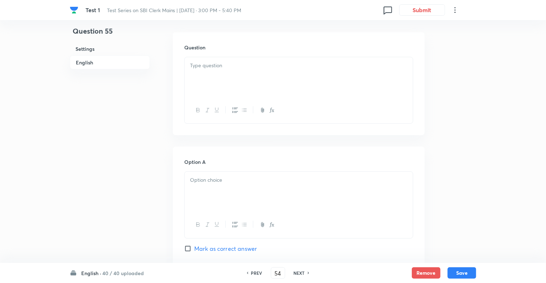
checkbox input "false"
type input "55"
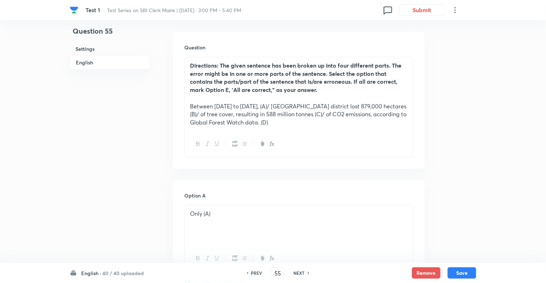
click at [297, 273] on h6 "NEXT" at bounding box center [299, 273] width 11 height 6
checkbox input "false"
type input "56"
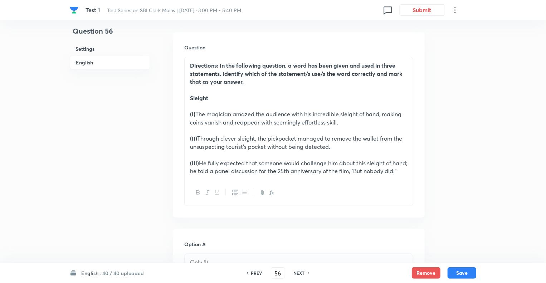
click at [297, 273] on h6 "NEXT" at bounding box center [299, 273] width 11 height 6
checkbox input "false"
type input "57"
checkbox input "true"
click at [297, 273] on h6 "NEXT" at bounding box center [299, 273] width 11 height 6
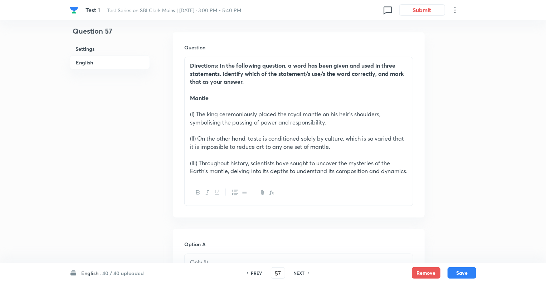
type input "58"
checkbox input "true"
checkbox input "false"
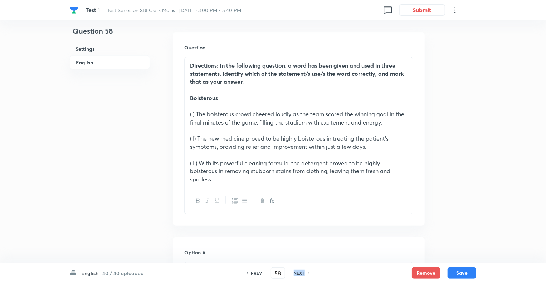
click at [297, 273] on h6 "NEXT" at bounding box center [299, 273] width 11 height 6
checkbox input "false"
type input "59"
checkbox input "true"
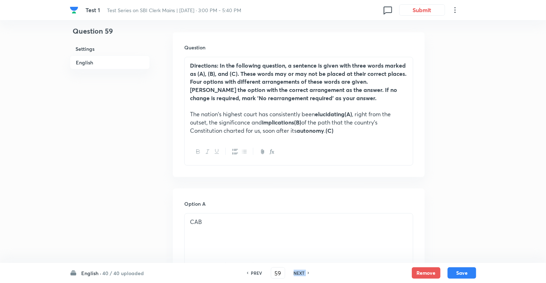
click at [297, 273] on h6 "NEXT" at bounding box center [299, 273] width 11 height 6
type input "60"
checkbox input "false"
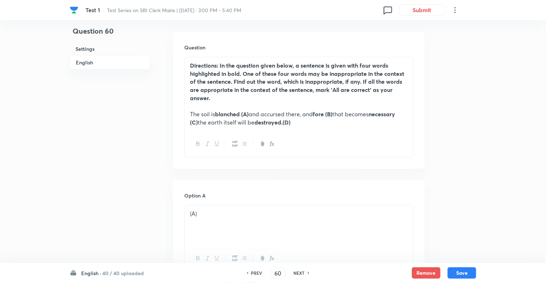
click at [297, 273] on h6 "NEXT" at bounding box center [299, 273] width 11 height 6
checkbox input "false"
type input "61"
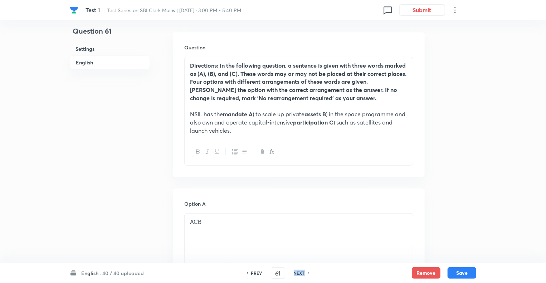
click at [297, 273] on h6 "NEXT" at bounding box center [299, 273] width 11 height 6
checkbox input "false"
type input "62"
checkbox input "true"
click at [297, 273] on h6 "NEXT" at bounding box center [299, 273] width 11 height 6
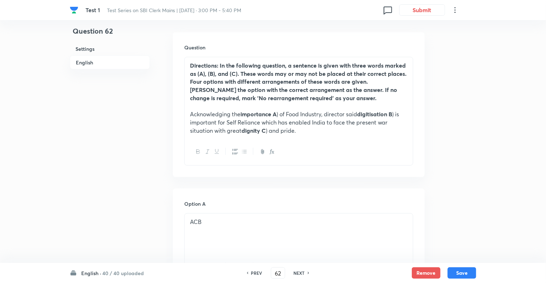
type input "63"
checkbox input "false"
checkbox input "true"
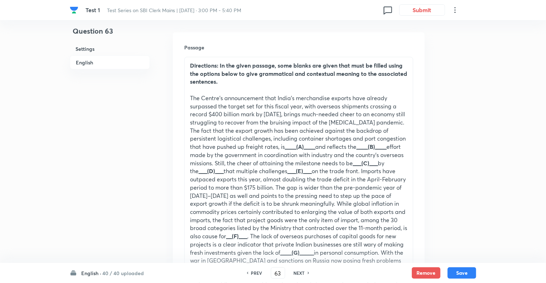
click at [297, 273] on h6 "NEXT" at bounding box center [299, 273] width 11 height 6
type input "64"
checkbox input "true"
checkbox input "false"
click at [297, 273] on h6 "NEXT" at bounding box center [299, 273] width 11 height 6
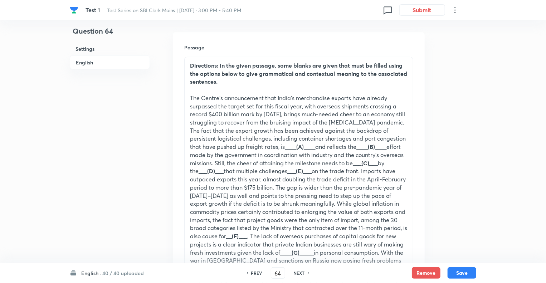
type input "65"
checkbox input "false"
checkbox input "true"
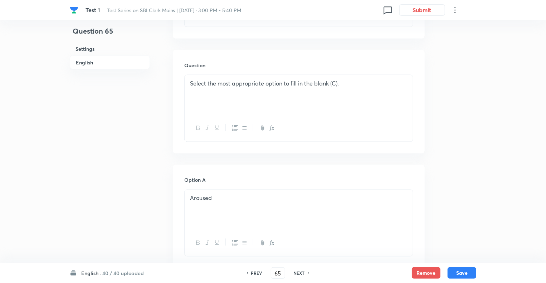
scroll to position [587, 0]
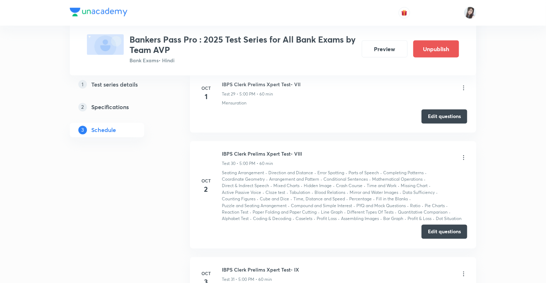
click at [433, 225] on button "Edit questions" at bounding box center [444, 232] width 46 height 14
click at [429, 109] on button "Edit questions" at bounding box center [444, 116] width 46 height 14
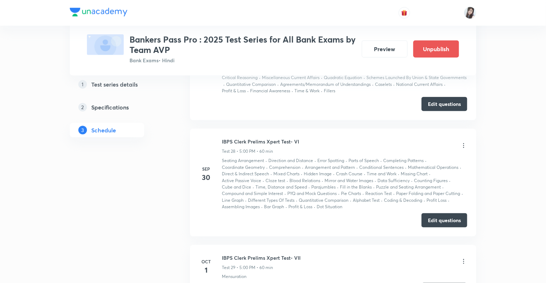
scroll to position [3167, 0]
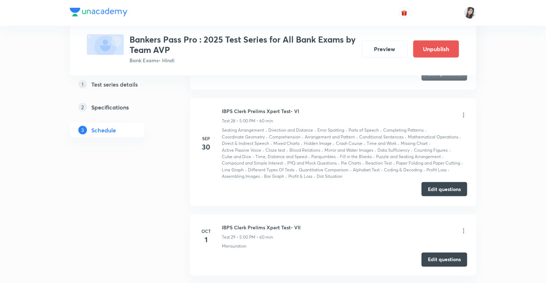
click at [432, 182] on button "Edit questions" at bounding box center [444, 189] width 46 height 14
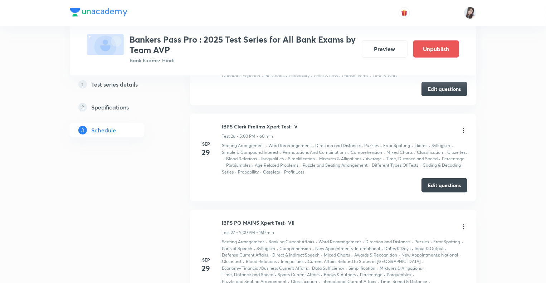
scroll to position [2895, 0]
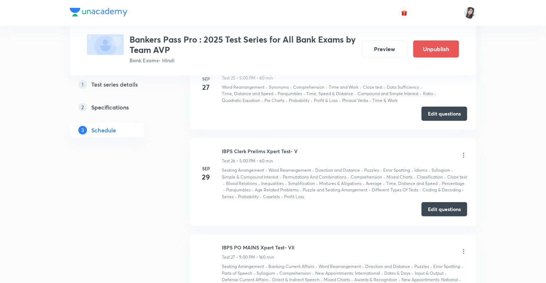
click at [433, 202] on button "Edit questions" at bounding box center [444, 209] width 46 height 14
click at [302, 123] on ul "[DATE] IBPS Xpert Test- I Test 1 • 8:00 PM • 60 min Direction and Distance · Pu…" at bounding box center [333, 47] width 286 height 4929
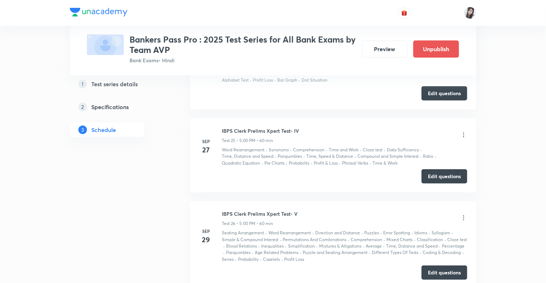
scroll to position [2823, 0]
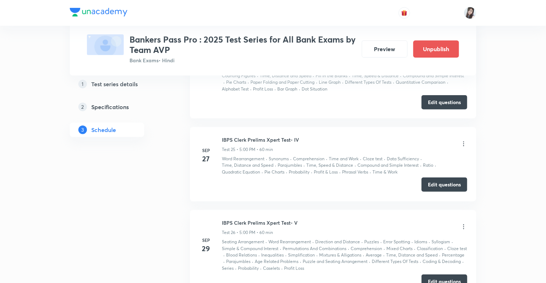
click at [430, 177] on button "Edit questions" at bounding box center [444, 184] width 46 height 14
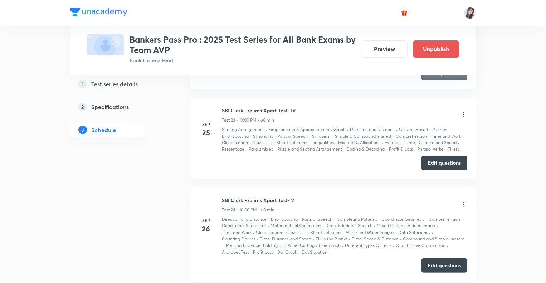
scroll to position [2709, 0]
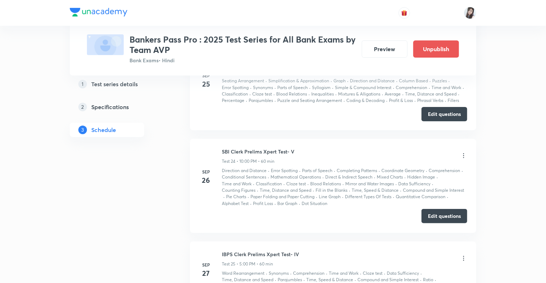
click at [434, 209] on button "Edit questions" at bounding box center [444, 216] width 46 height 14
click at [435, 107] on button "Edit questions" at bounding box center [444, 113] width 46 height 14
click at [177, 139] on div "Test Series Bankers Pass Pro : 2025 Test Series for All Bank Exams by Team AVP …" at bounding box center [273, 41] width 406 height 5420
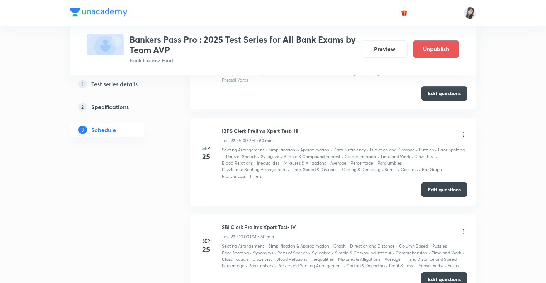
scroll to position [2523, 0]
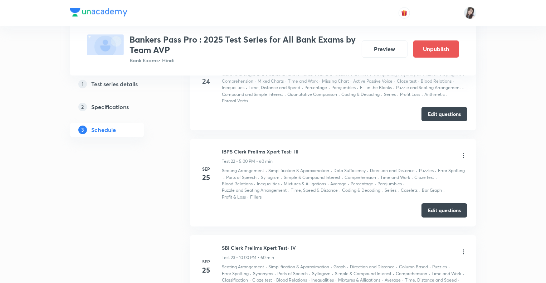
click at [163, 201] on div "1 Test series details 2 Specifications 3 Schedule" at bounding box center [118, 272] width 97 height 5330
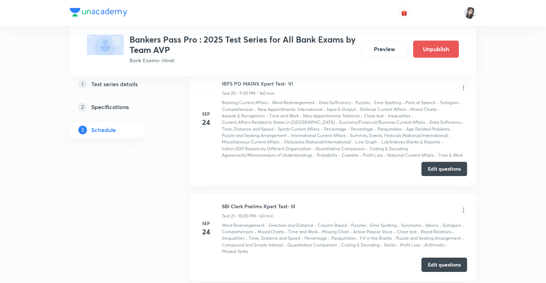
scroll to position [2365, 0]
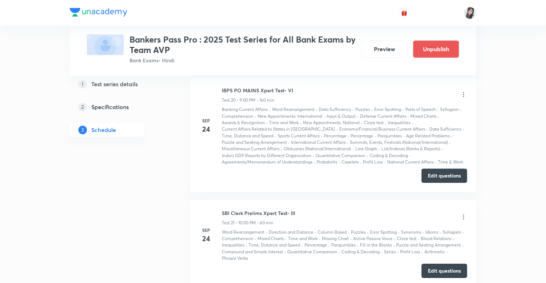
click at [436, 264] on button "Edit questions" at bounding box center [444, 271] width 46 height 14
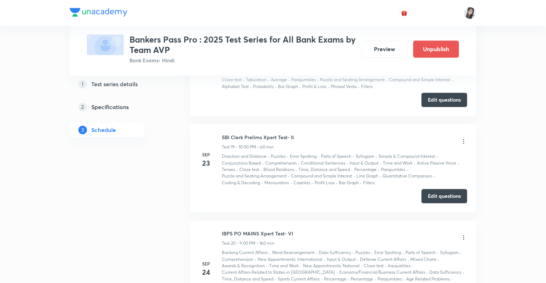
scroll to position [2194, 0]
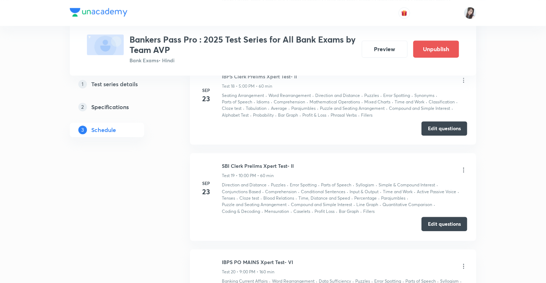
click at [438, 217] on button "Edit questions" at bounding box center [444, 224] width 46 height 14
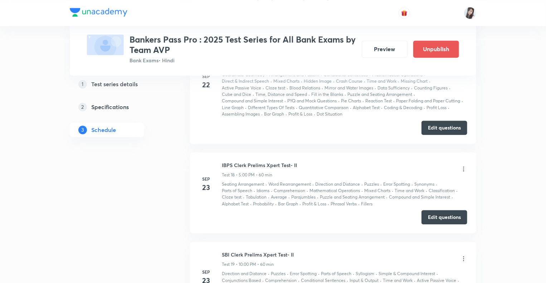
scroll to position [2093, 0]
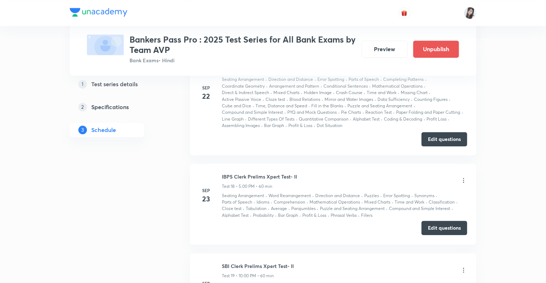
click at [443, 221] on button "Edit questions" at bounding box center [444, 228] width 46 height 14
click at [426, 131] on button "Edit questions" at bounding box center [444, 138] width 46 height 14
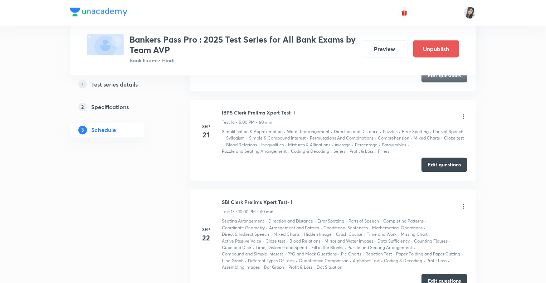
scroll to position [1950, 0]
click at [432, 158] on button "Edit questions" at bounding box center [444, 165] width 46 height 14
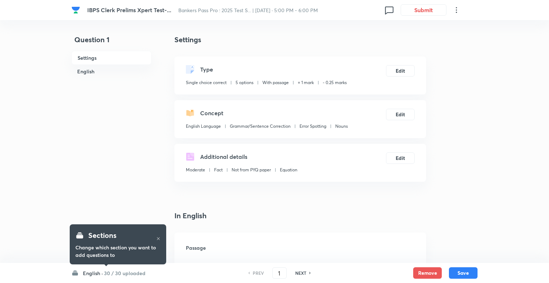
checkbox input "true"
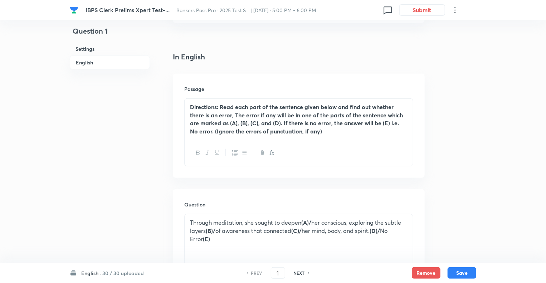
scroll to position [172, 0]
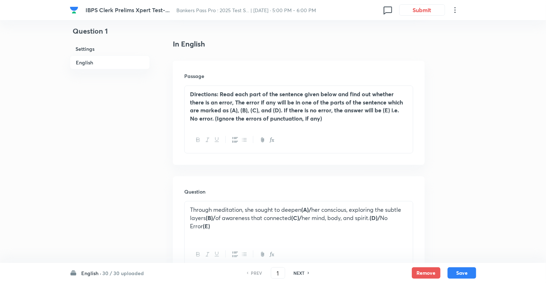
click at [295, 274] on h6 "NEXT" at bounding box center [299, 273] width 11 height 6
type input "2"
checkbox input "true"
click at [295, 274] on h6 "NEXT" at bounding box center [299, 273] width 11 height 6
type input "3"
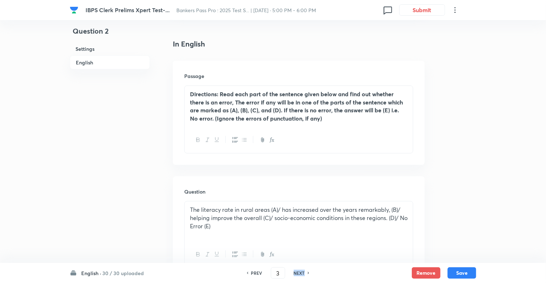
checkbox input "true"
click at [295, 274] on h6 "NEXT" at bounding box center [299, 273] width 11 height 6
type input "4"
checkbox input "false"
checkbox input "true"
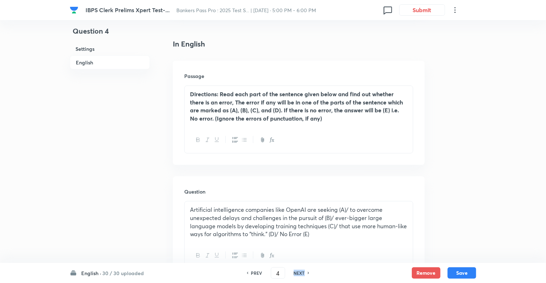
click at [295, 274] on h6 "NEXT" at bounding box center [299, 273] width 11 height 6
type input "5"
checkbox input "false"
checkbox input "true"
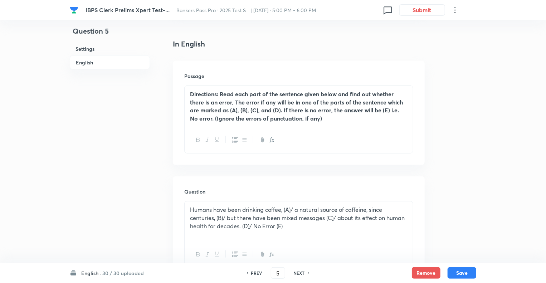
click at [295, 274] on h6 "NEXT" at bounding box center [299, 273] width 11 height 6
type input "6"
checkbox input "false"
checkbox input "true"
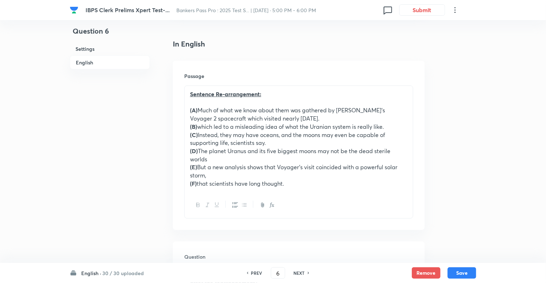
click at [295, 274] on h6 "NEXT" at bounding box center [299, 273] width 11 height 6
type input "7"
checkbox input "true"
checkbox input "false"
click at [295, 274] on h6 "NEXT" at bounding box center [299, 273] width 11 height 6
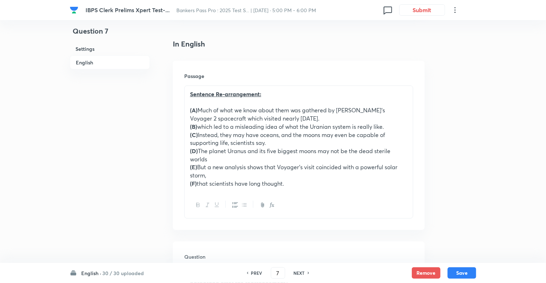
checkbox input "false"
type input "8"
click at [295, 274] on h6 "NEXT" at bounding box center [299, 273] width 11 height 6
checkbox input "false"
type input "9"
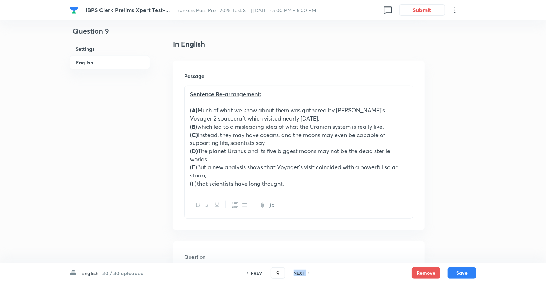
click at [295, 274] on h6 "NEXT" at bounding box center [299, 273] width 11 height 6
checkbox input "false"
type input "10"
click at [295, 274] on h6 "NEXT" at bounding box center [299, 273] width 11 height 6
checkbox input "false"
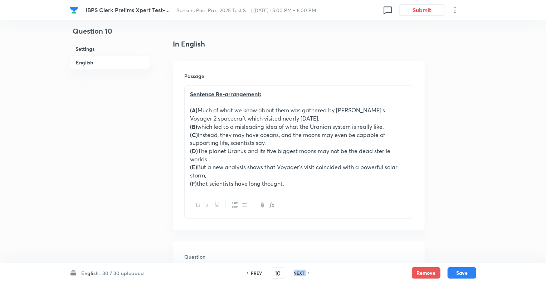
type input "11"
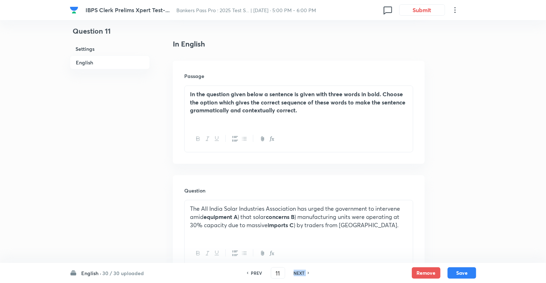
click at [295, 274] on h6 "NEXT" at bounding box center [299, 273] width 11 height 6
checkbox input "false"
type input "12"
checkbox input "true"
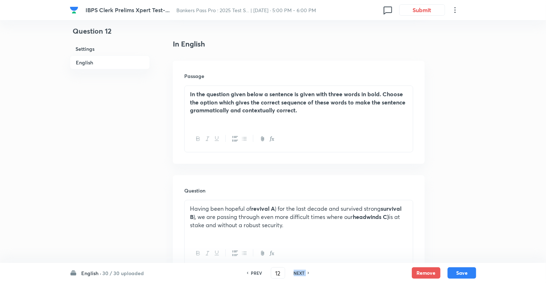
click at [295, 274] on h6 "NEXT" at bounding box center [299, 273] width 11 height 6
type input "13"
checkbox input "false"
click at [295, 274] on h6 "NEXT" at bounding box center [299, 273] width 11 height 6
checkbox input "false"
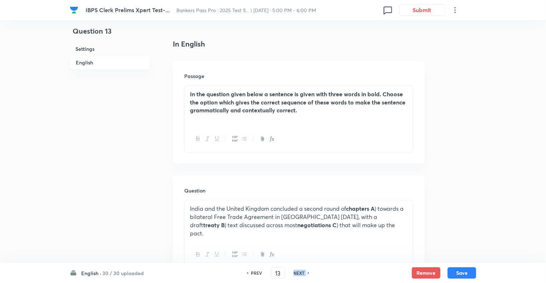
type input "14"
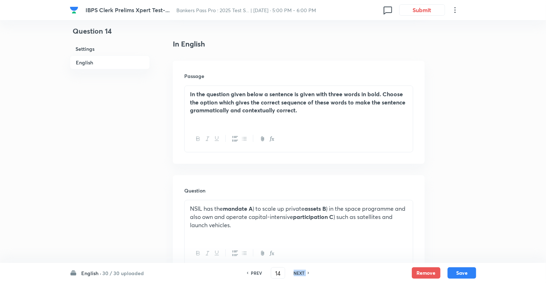
click at [295, 274] on h6 "NEXT" at bounding box center [299, 273] width 11 height 6
checkbox input "false"
type input "15"
checkbox input "true"
click at [295, 274] on h6 "NEXT" at bounding box center [299, 273] width 11 height 6
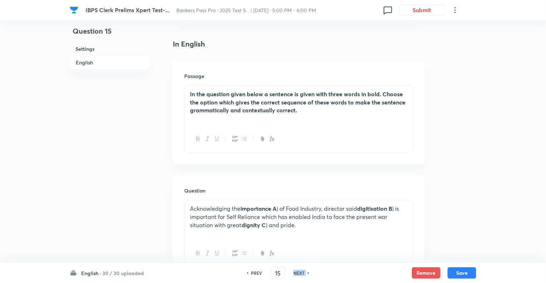
type input "16"
checkbox input "true"
checkbox input "false"
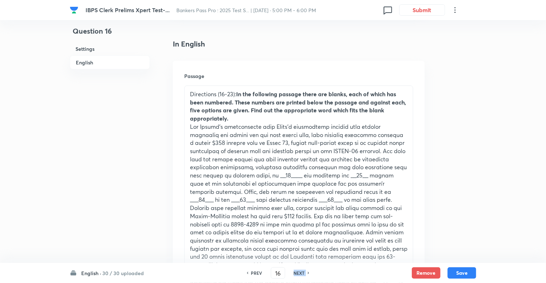
click at [295, 274] on h6 "NEXT" at bounding box center [299, 273] width 11 height 6
checkbox input "false"
type input "17"
checkbox input "true"
click at [295, 274] on h6 "NEXT" at bounding box center [299, 273] width 11 height 6
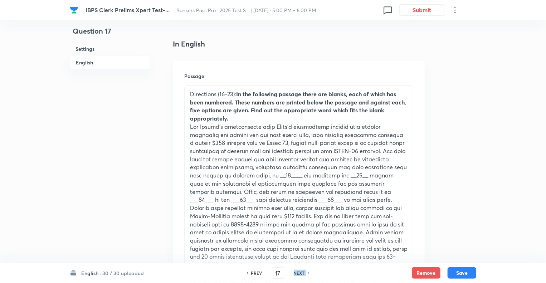
type input "18"
checkbox input "false"
click at [295, 274] on h6 "NEXT" at bounding box center [299, 273] width 11 height 6
checkbox input "false"
type input "19"
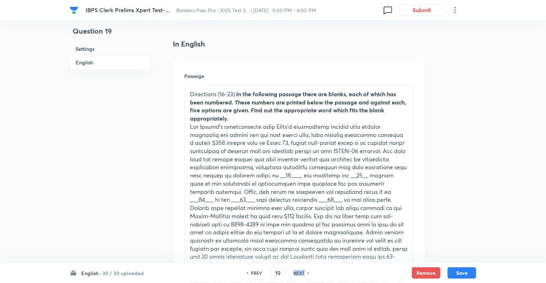
click at [295, 274] on h6 "NEXT" at bounding box center [299, 273] width 11 height 6
checkbox input "false"
type input "20"
click at [295, 274] on h6 "NEXT" at bounding box center [299, 273] width 11 height 6
checkbox input "false"
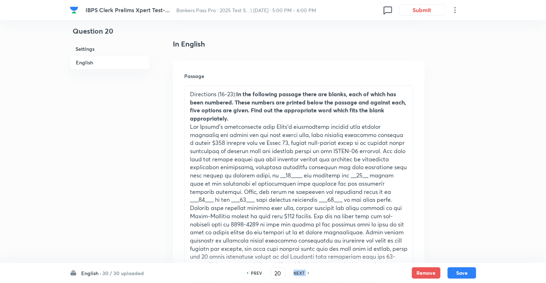
type input "21"
checkbox input "true"
click at [90, 273] on h6 "English ·" at bounding box center [91, 273] width 20 height 8
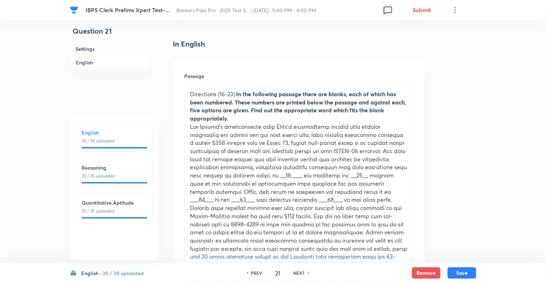
click at [100, 135] on h6 "English" at bounding box center [114, 133] width 65 height 8
type input "1"
checkbox input "true"
checkbox input "false"
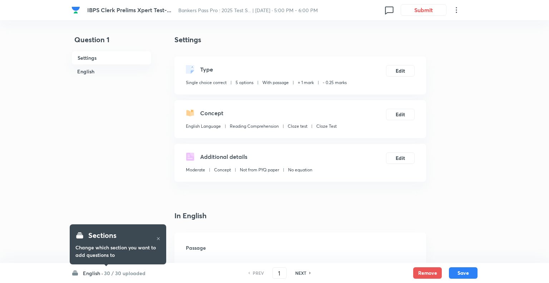
checkbox input "true"
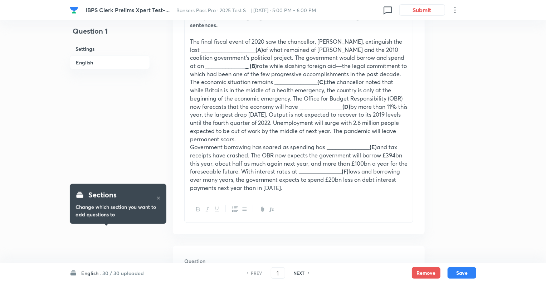
scroll to position [258, 0]
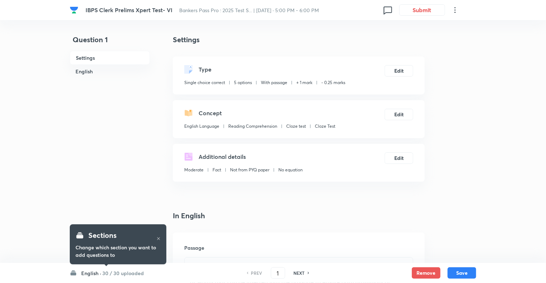
click at [89, 273] on h6 "English ·" at bounding box center [91, 273] width 20 height 8
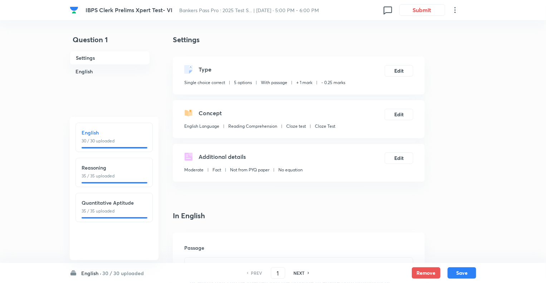
click at [106, 140] on p "30 / 30 uploaded" at bounding box center [114, 141] width 65 height 6
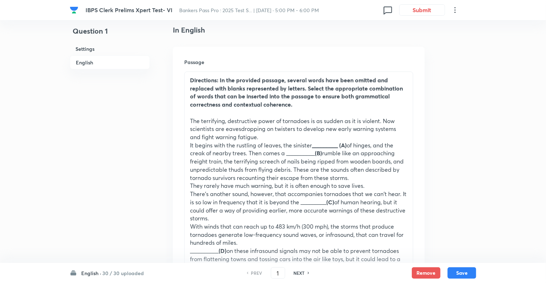
scroll to position [186, 0]
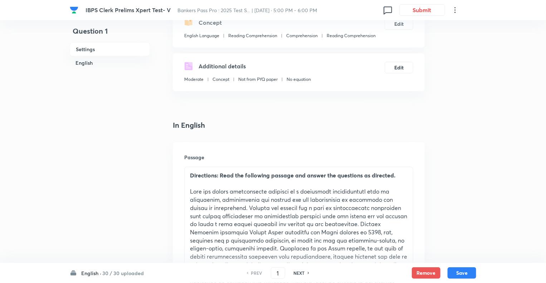
scroll to position [186, 0]
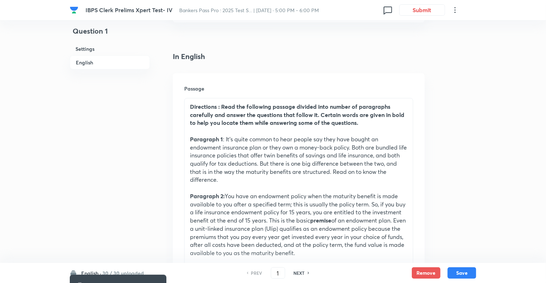
scroll to position [215, 0]
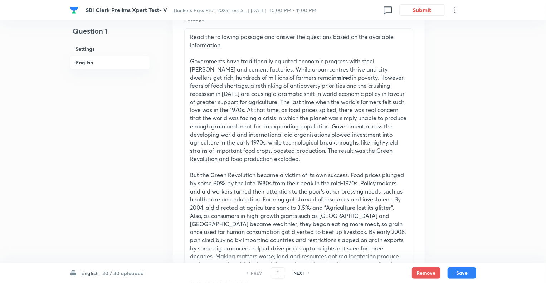
scroll to position [172, 0]
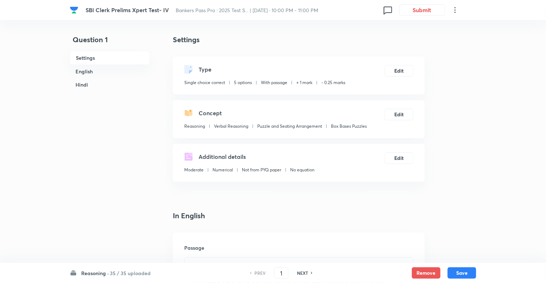
click at [83, 270] on h6 "Reasoning ·" at bounding box center [95, 273] width 28 height 8
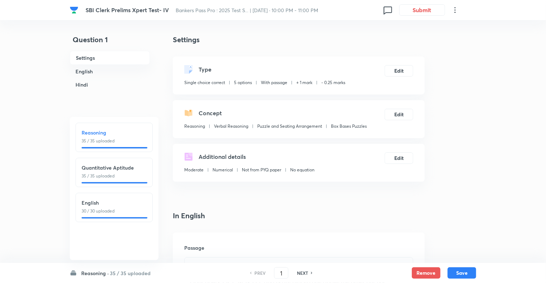
click at [97, 199] on h6 "English" at bounding box center [114, 203] width 65 height 8
type input "71"
checkbox input "false"
checkbox input "true"
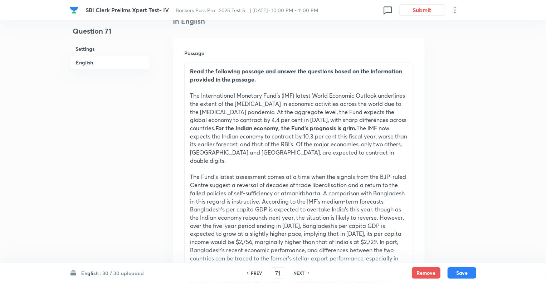
scroll to position [200, 0]
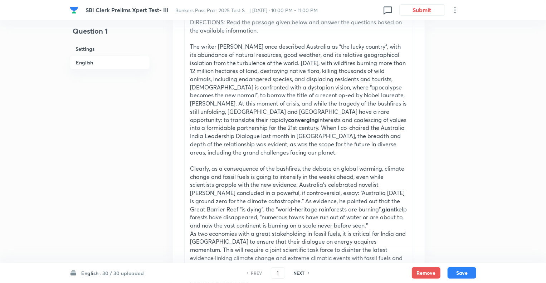
scroll to position [243, 0]
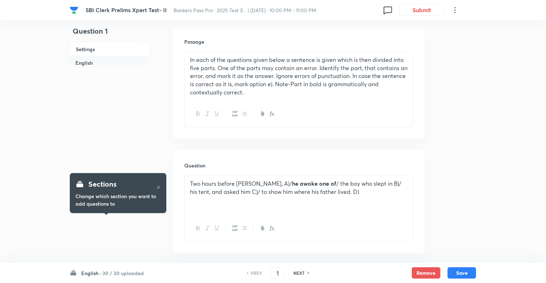
scroll to position [215, 0]
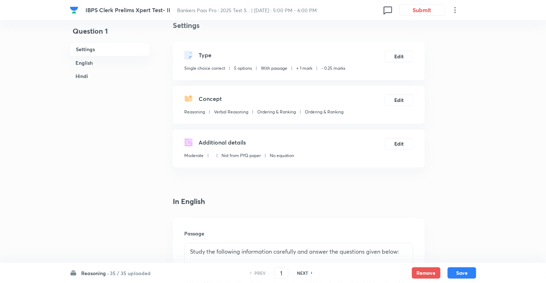
scroll to position [29, 0]
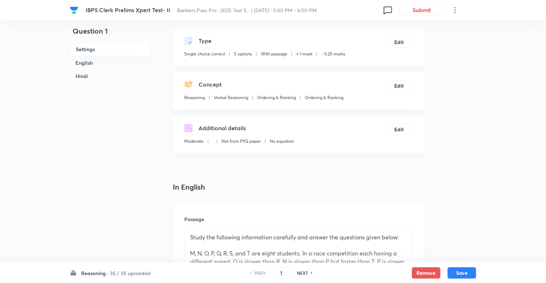
click at [92, 272] on h6 "Reasoning ·" at bounding box center [95, 273] width 28 height 8
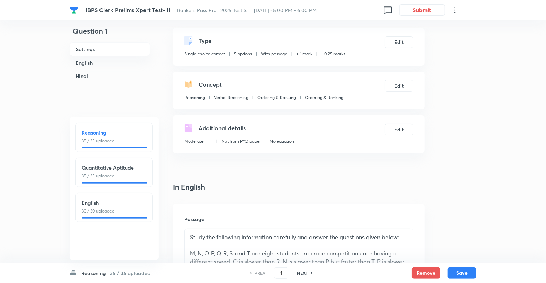
click at [107, 191] on div "Reasoning 35 / 35 uploaded Quantitative Aptitude 35 / 35 uploaded English 30 / …" at bounding box center [114, 188] width 89 height 143
click at [107, 202] on h6 "English" at bounding box center [114, 203] width 65 height 8
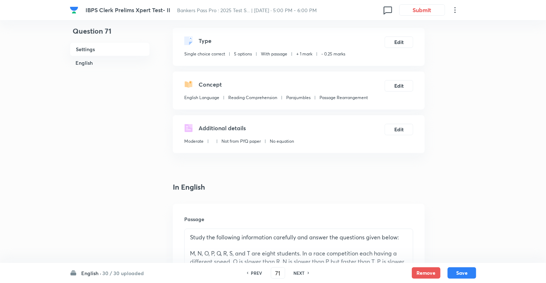
type input "71"
checkbox input "false"
checkbox input "true"
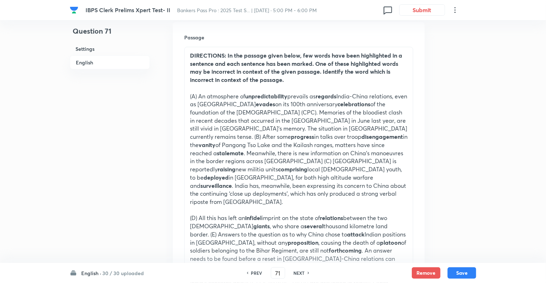
scroll to position [215, 0]
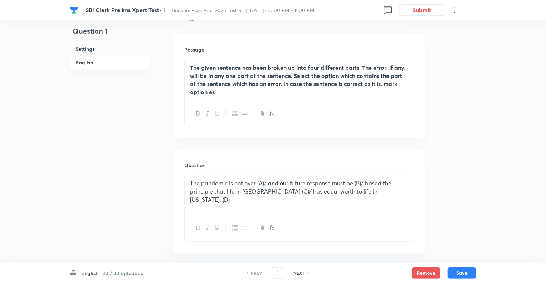
scroll to position [258, 0]
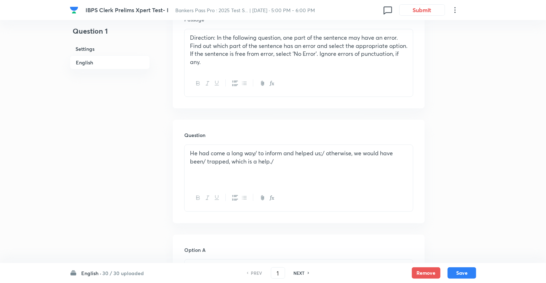
scroll to position [229, 0]
